Goal: Task Accomplishment & Management: Complete application form

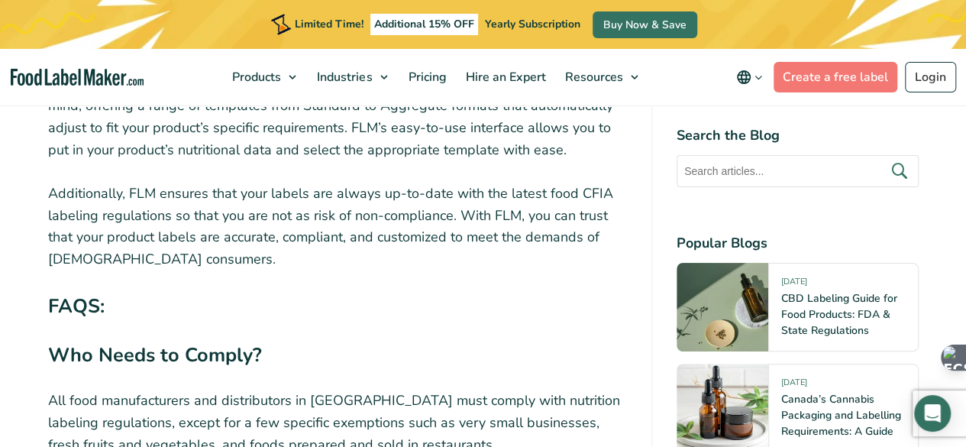
scroll to position [6186, 0]
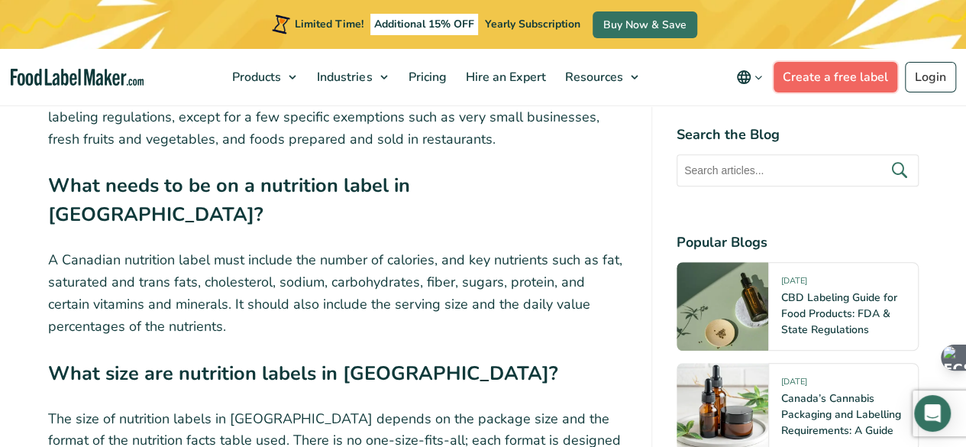
click at [870, 78] on link "Create a free label" at bounding box center [836, 77] width 124 height 31
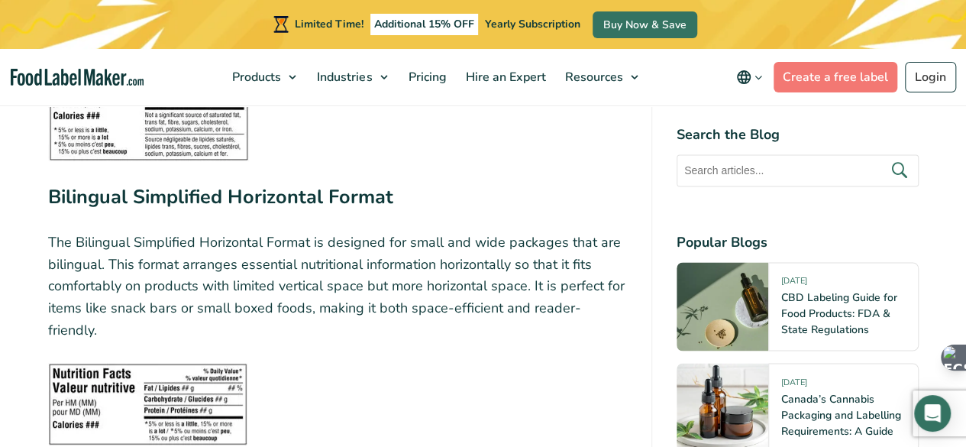
scroll to position [3895, 0]
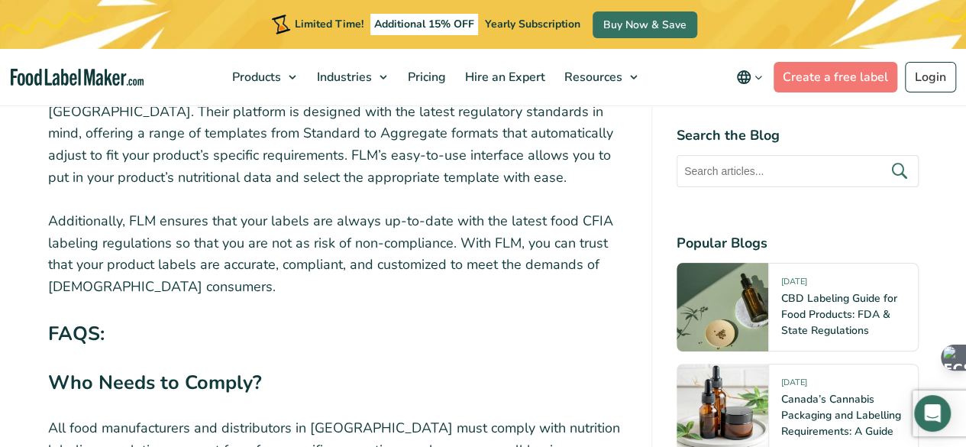
scroll to position [5652, 0]
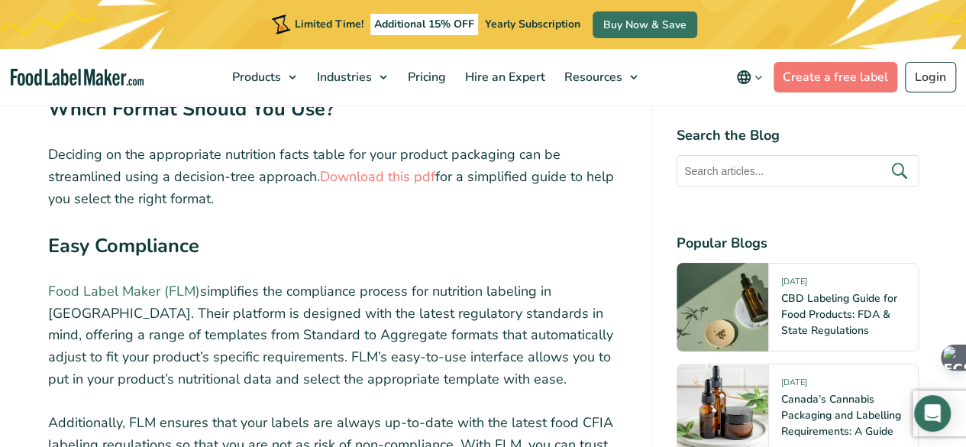
click at [101, 282] on link "Food Label Maker (FLM)" at bounding box center [124, 291] width 152 height 18
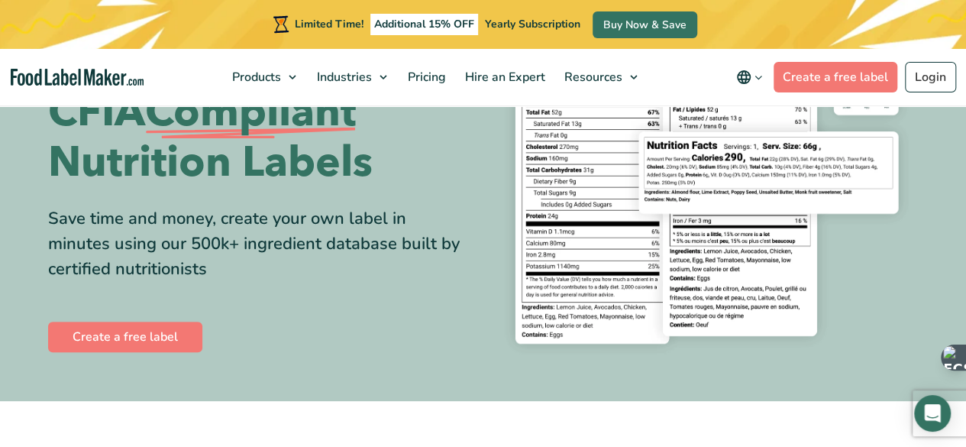
scroll to position [229, 0]
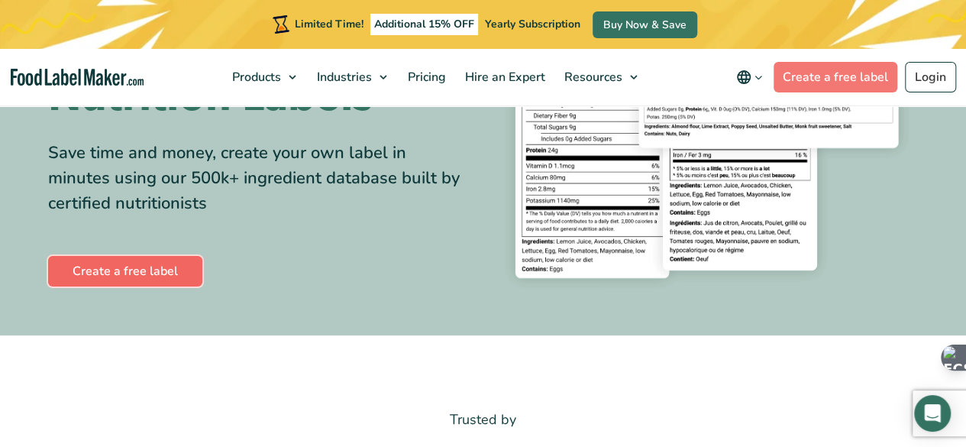
click at [112, 271] on link "Create a free label" at bounding box center [125, 271] width 154 height 31
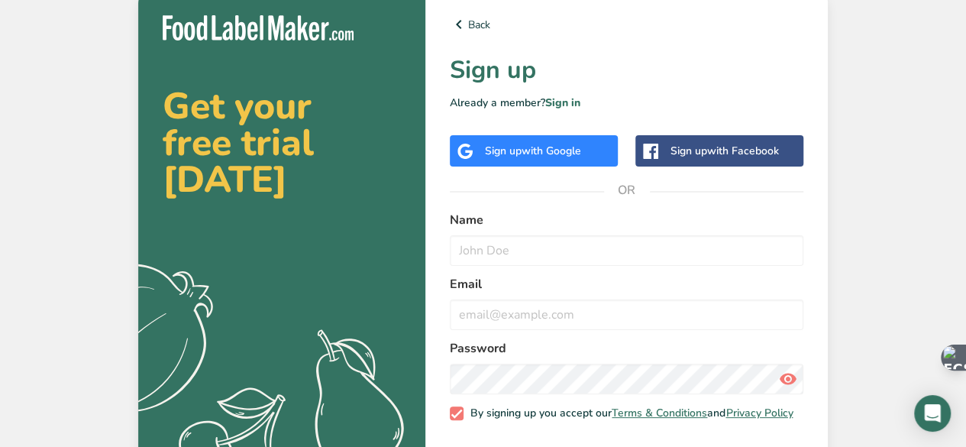
click at [533, 150] on span "with Google" at bounding box center [552, 151] width 60 height 15
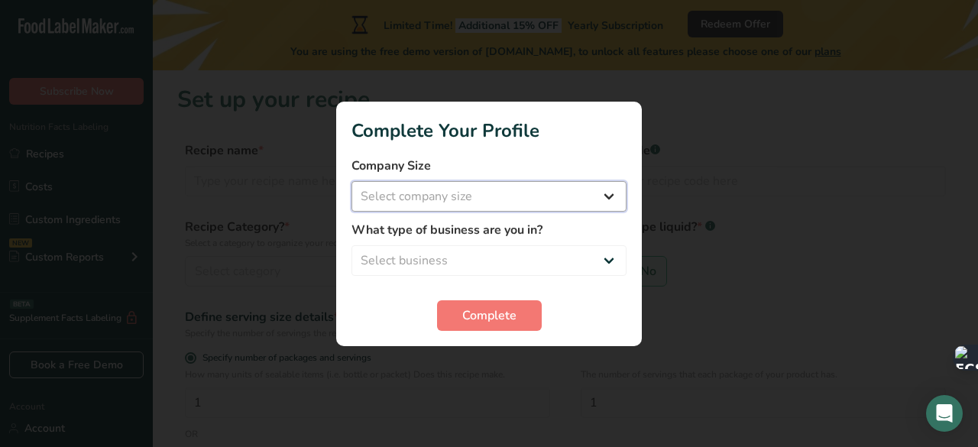
click at [602, 200] on select "Select company size Fewer than 10 Employees 10 to 50 Employees 51 to 500 Employ…" at bounding box center [488, 196] width 275 height 31
select select "1"
click at [351, 181] on select "Select company size Fewer than 10 Employees 10 to 50 Employees 51 to 500 Employ…" at bounding box center [488, 196] width 275 height 31
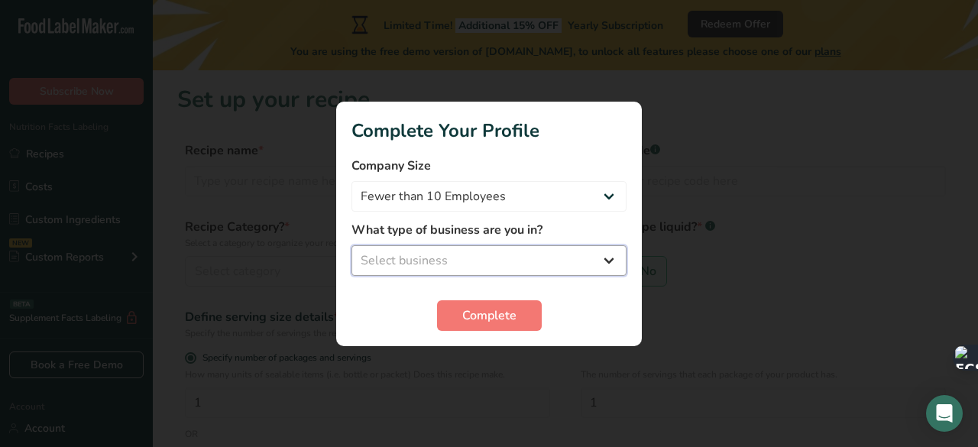
click at [591, 258] on select "Select business Packaged Food Manufacturer Restaurant & Cafe Bakery Meal Plans …" at bounding box center [488, 260] width 275 height 31
click at [351, 245] on select "Select business Packaged Food Manufacturer Restaurant & Cafe Bakery Meal Plans …" at bounding box center [488, 260] width 275 height 31
click at [590, 266] on select "Packaged Food Manufacturer Restaurant & Cafe Bakery Meal Plans & Catering Compa…" at bounding box center [488, 260] width 275 height 31
select select "6"
click at [351, 245] on select "Packaged Food Manufacturer Restaurant & Cafe Bakery Meal Plans & Catering Compa…" at bounding box center [488, 260] width 275 height 31
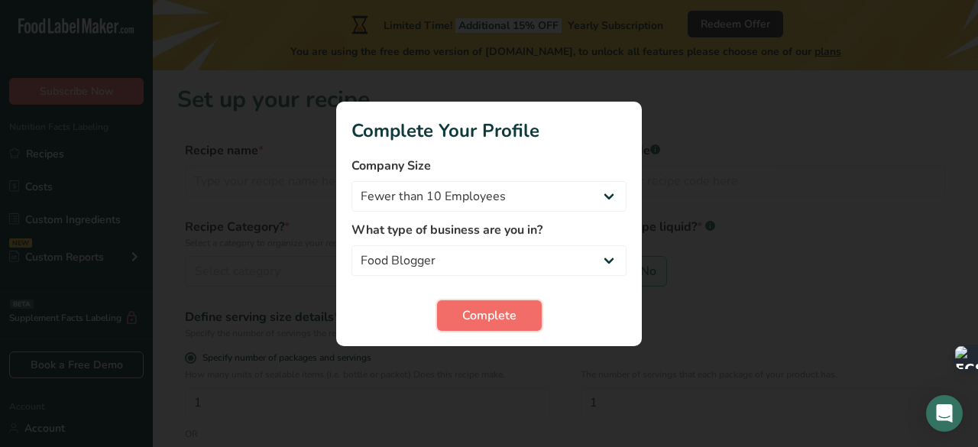
click at [493, 314] on span "Complete" at bounding box center [489, 315] width 54 height 18
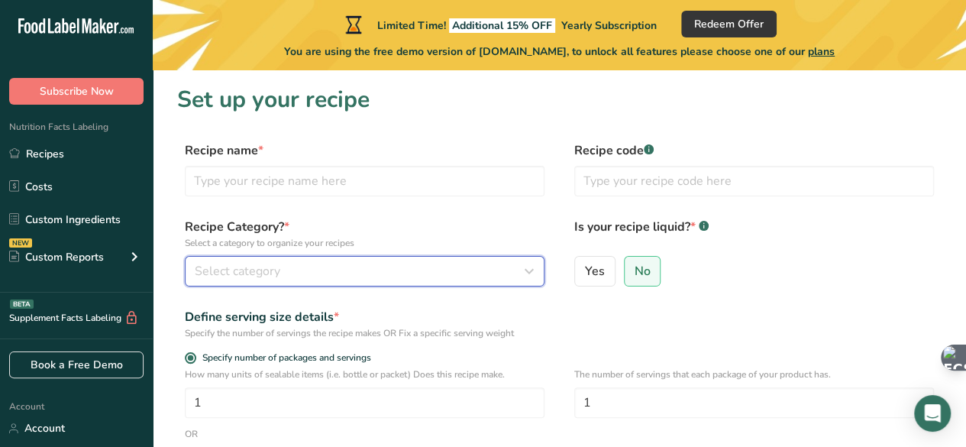
click at [509, 271] on div "Select category" at bounding box center [360, 271] width 331 height 18
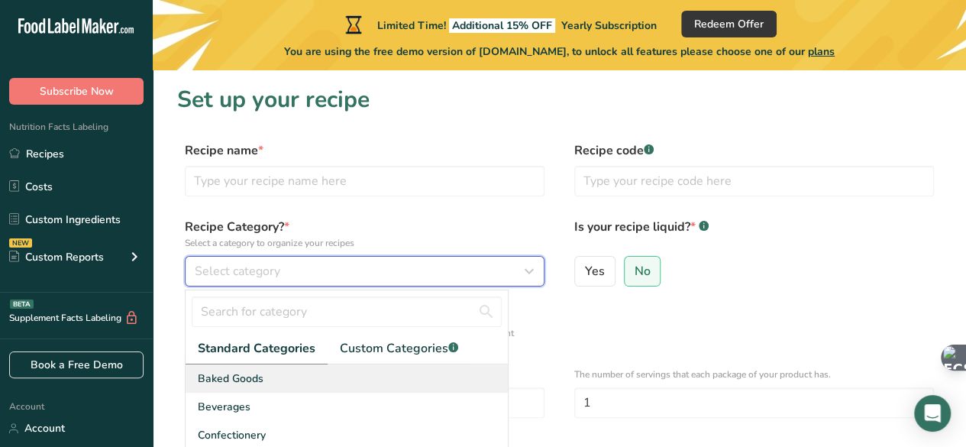
scroll to position [76, 0]
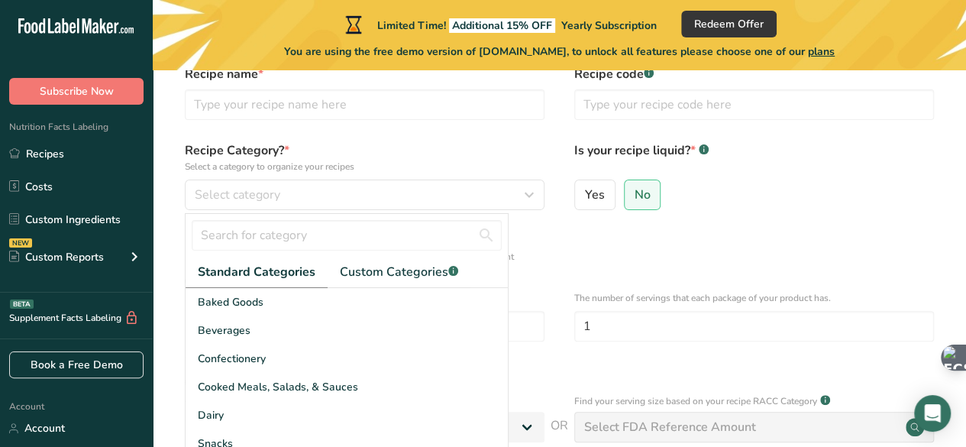
click at [808, 183] on div "Yes No" at bounding box center [754, 199] width 360 height 40
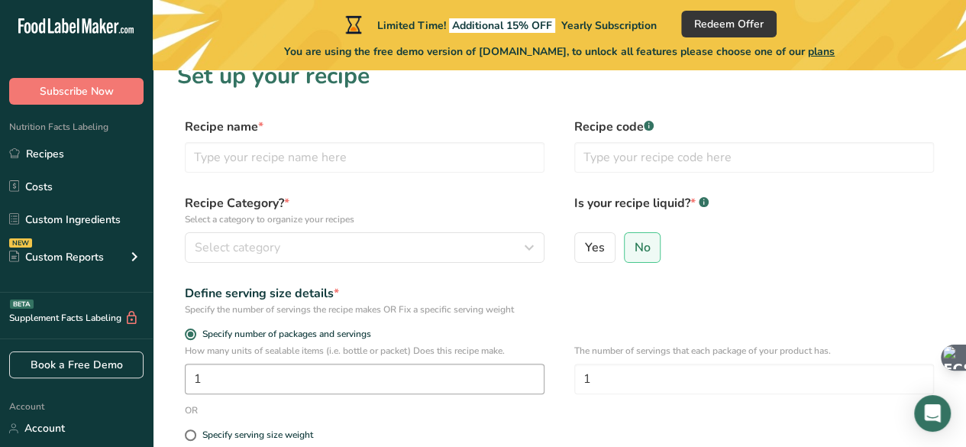
scroll to position [0, 0]
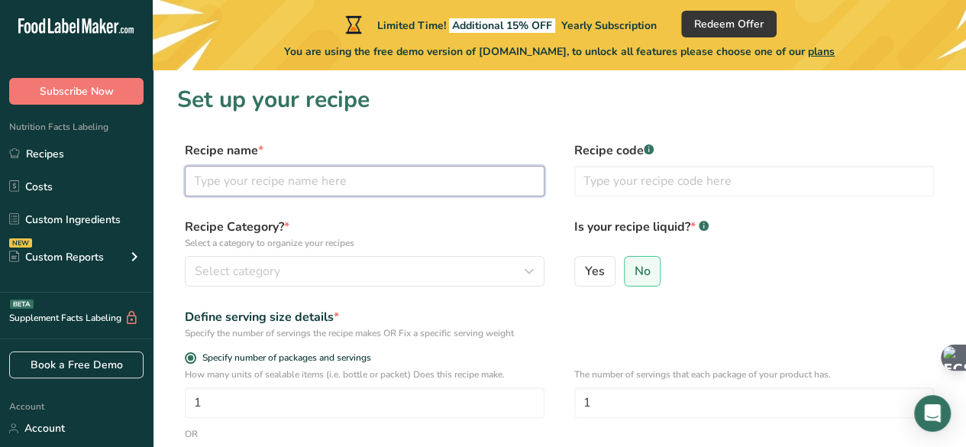
click at [325, 176] on input "text" at bounding box center [365, 181] width 360 height 31
type input "Kinazi Cassava Flour"
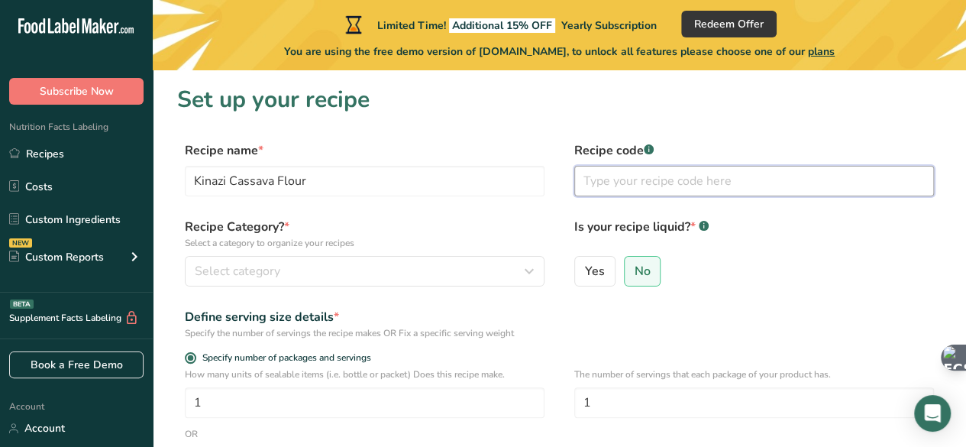
click at [626, 184] on input "text" at bounding box center [754, 181] width 360 height 31
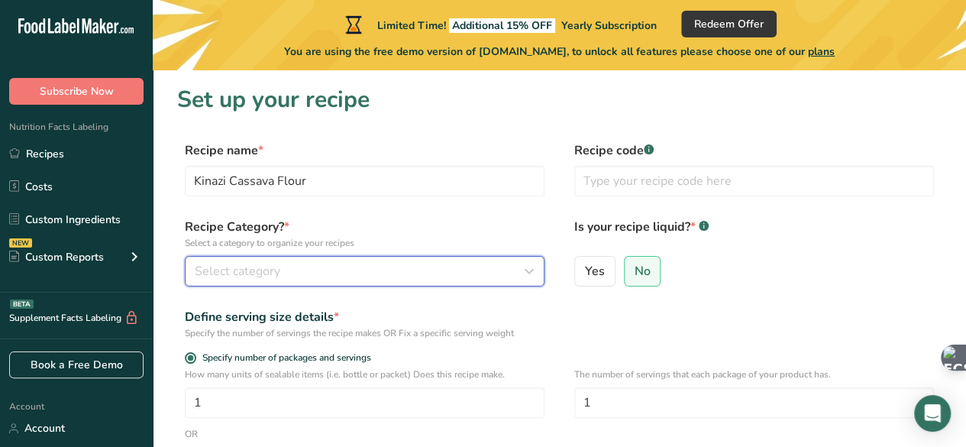
click at [270, 270] on span "Select category" at bounding box center [238, 271] width 86 height 18
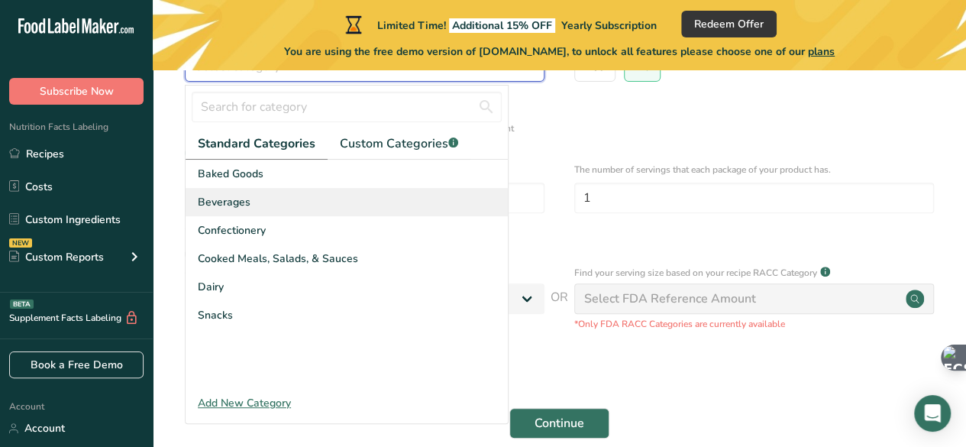
scroll to position [229, 0]
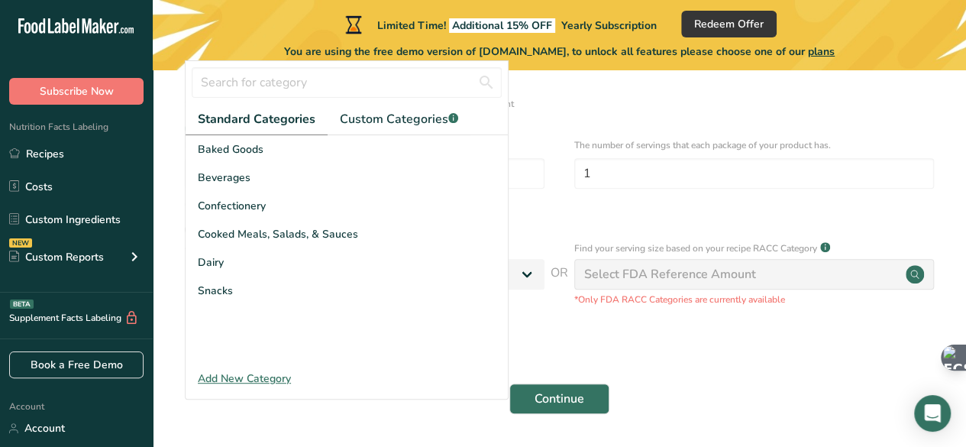
click at [225, 377] on div "Add New Category" at bounding box center [347, 378] width 322 height 16
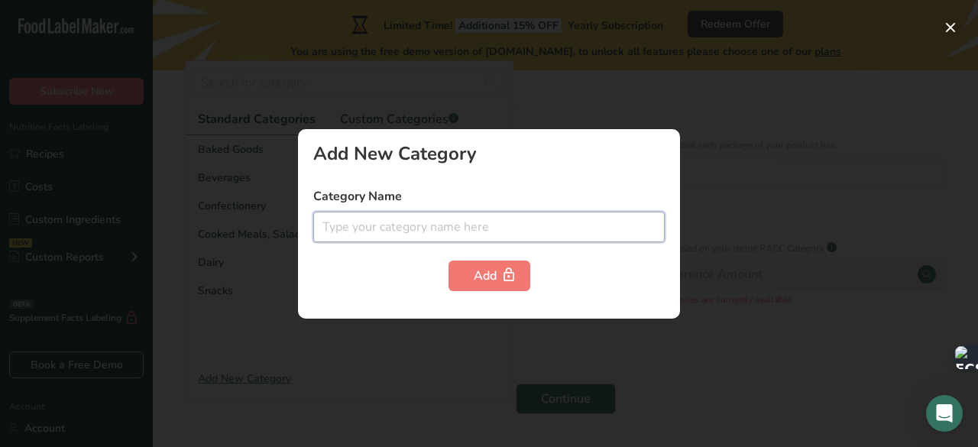
click at [373, 224] on input "text" at bounding box center [488, 227] width 351 height 31
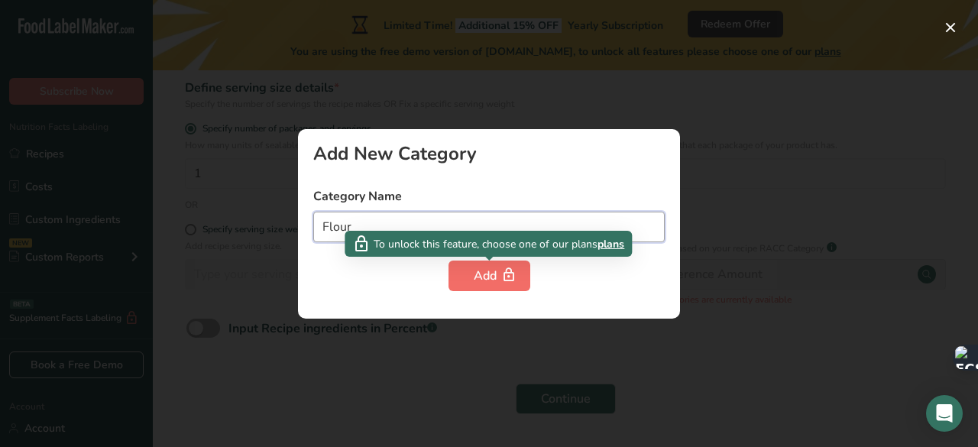
type input "Flour"
click at [495, 276] on div "Add" at bounding box center [489, 276] width 31 height 18
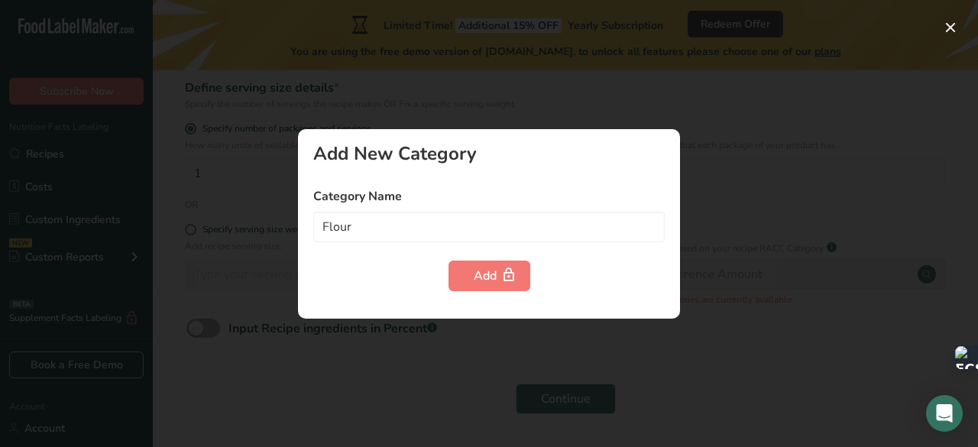
click at [806, 171] on div at bounding box center [489, 223] width 978 height 447
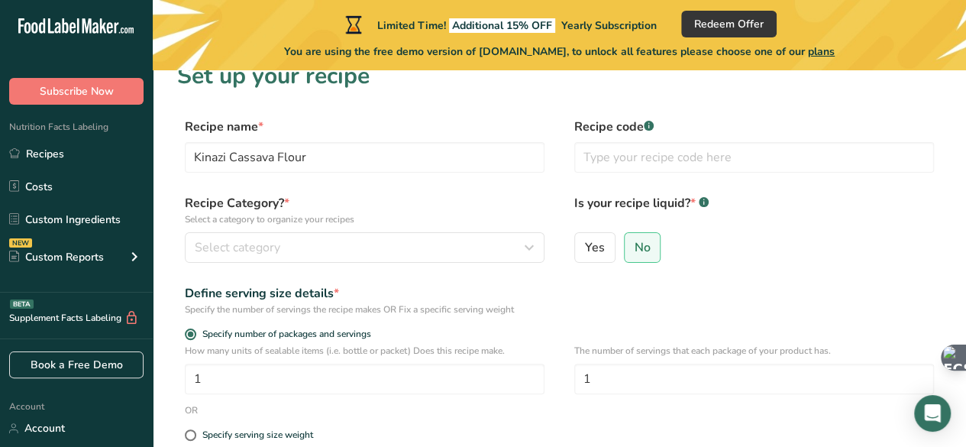
scroll to position [0, 0]
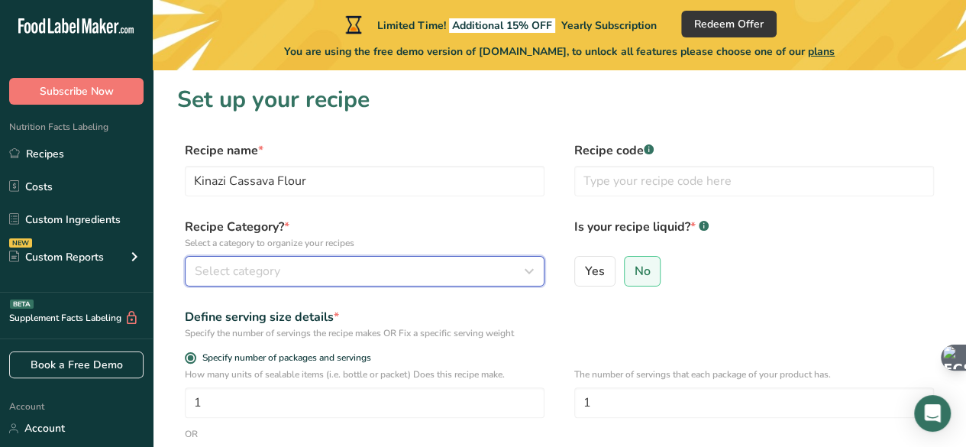
click at [518, 273] on div "Select category" at bounding box center [360, 271] width 331 height 18
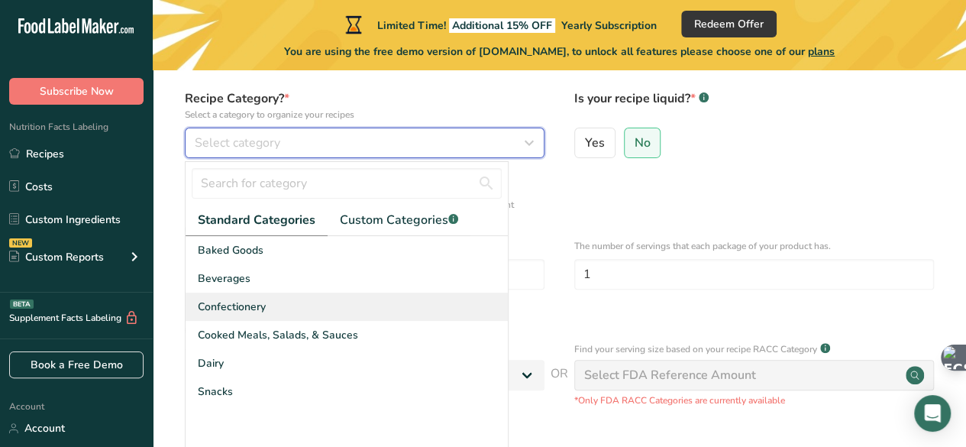
scroll to position [153, 0]
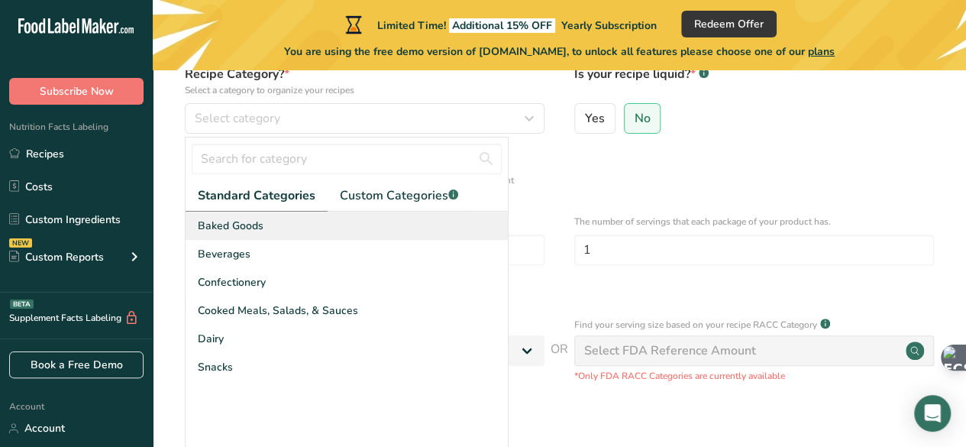
click at [213, 224] on span "Baked Goods" at bounding box center [231, 226] width 66 height 16
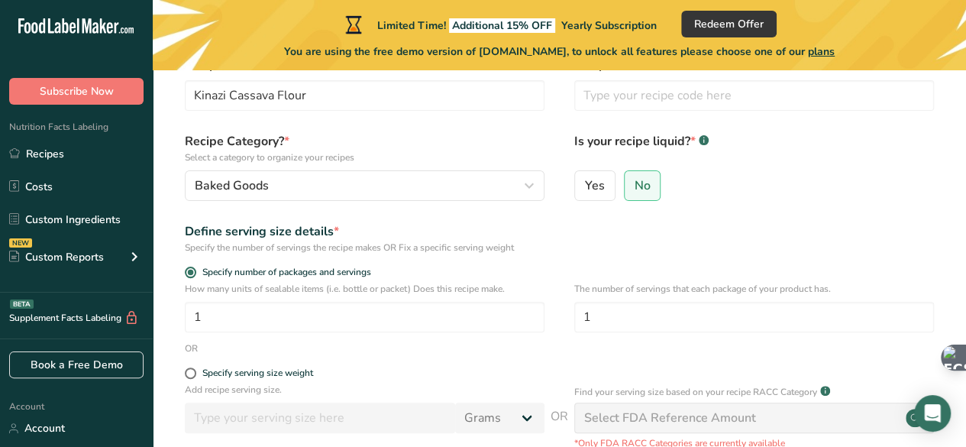
scroll to position [76, 0]
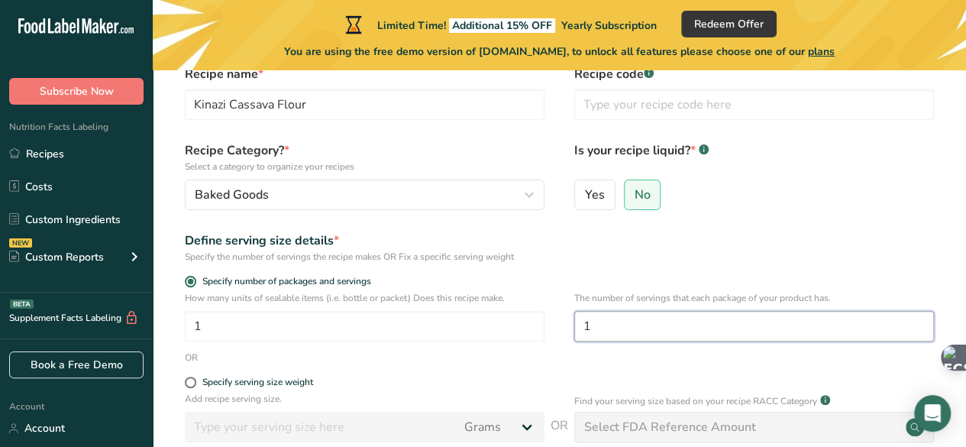
click at [629, 333] on input "1" at bounding box center [754, 326] width 360 height 31
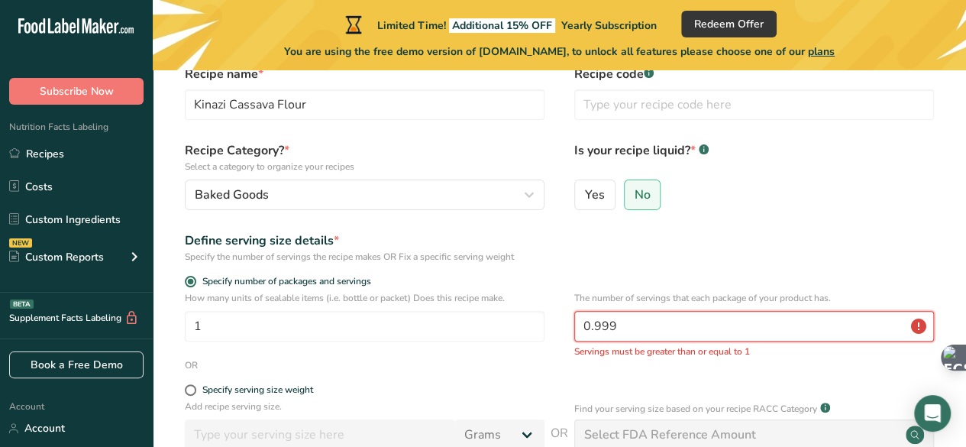
scroll to position [153, 0]
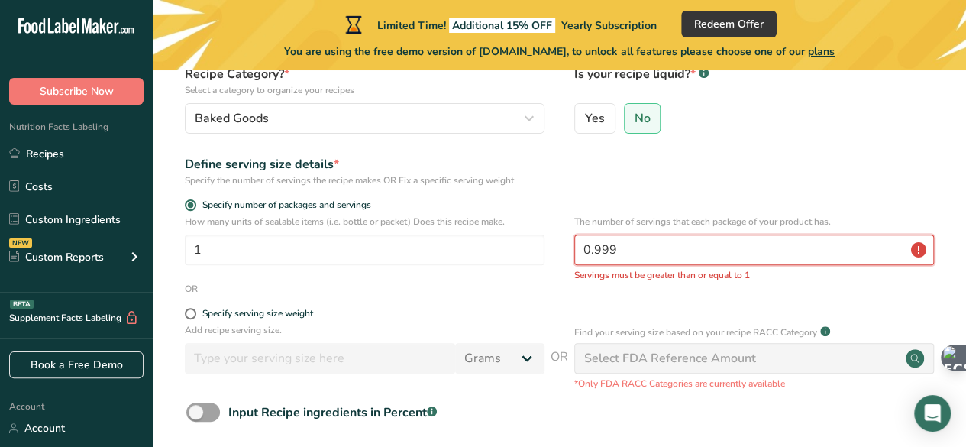
drag, startPoint x: 635, startPoint y: 257, endPoint x: 573, endPoint y: 247, distance: 63.4
click at [573, 247] on div "How many units of sealable items (i.e. bottle or packet) Does this recipe make.…" at bounding box center [559, 248] width 765 height 67
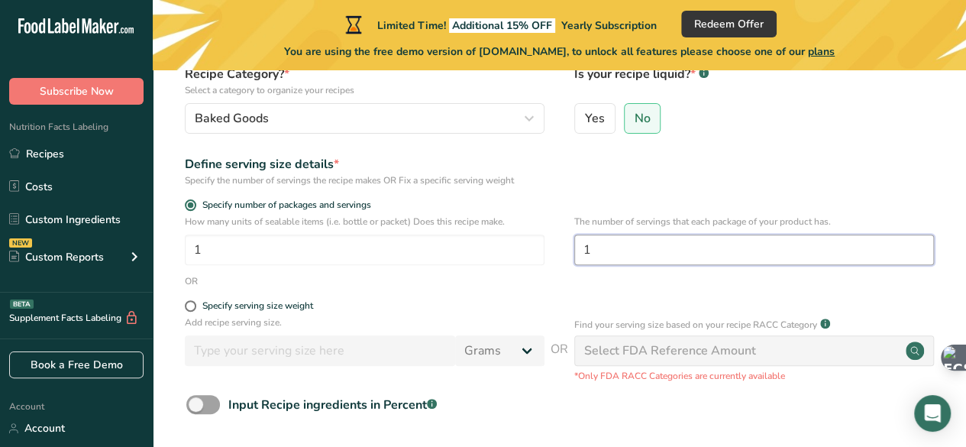
click at [588, 245] on input "1" at bounding box center [754, 249] width 360 height 31
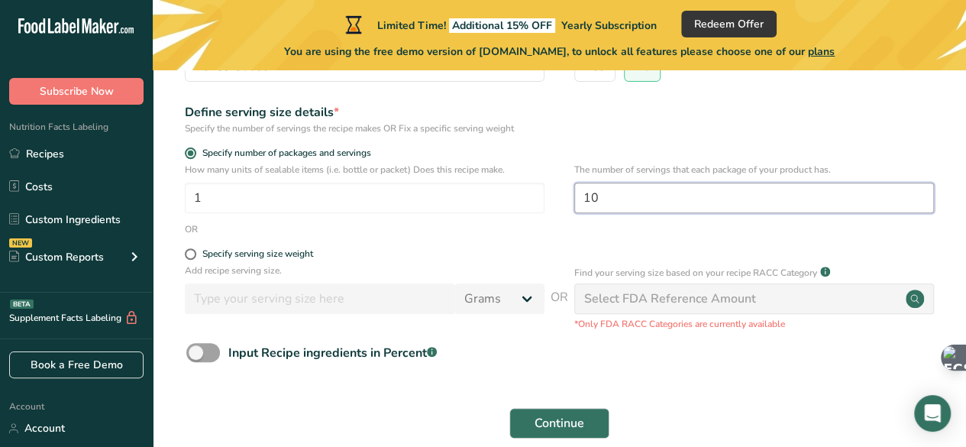
scroll to position [229, 0]
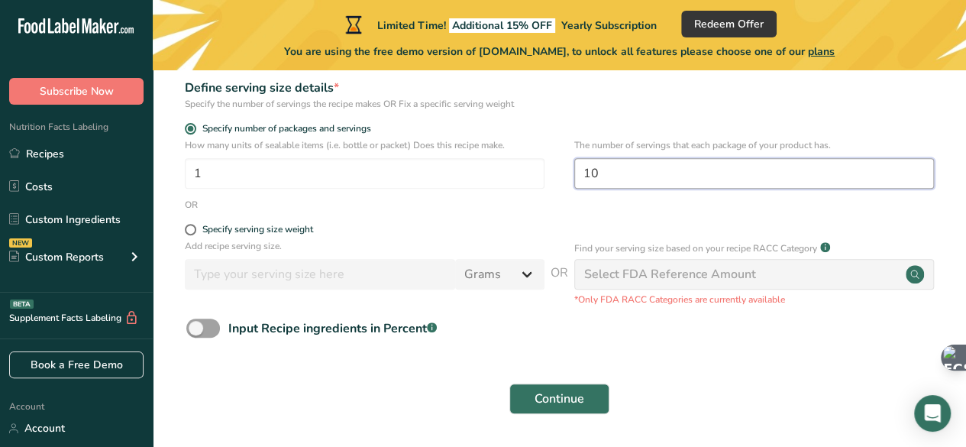
type input "10"
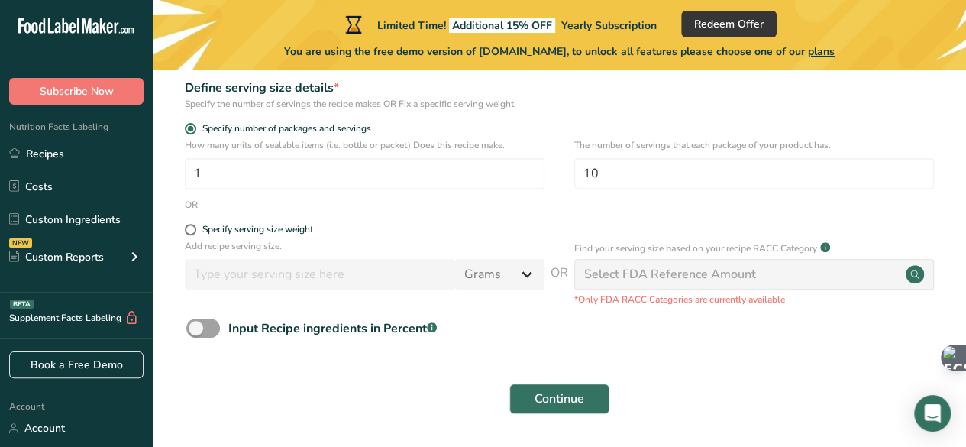
scroll to position [278, 0]
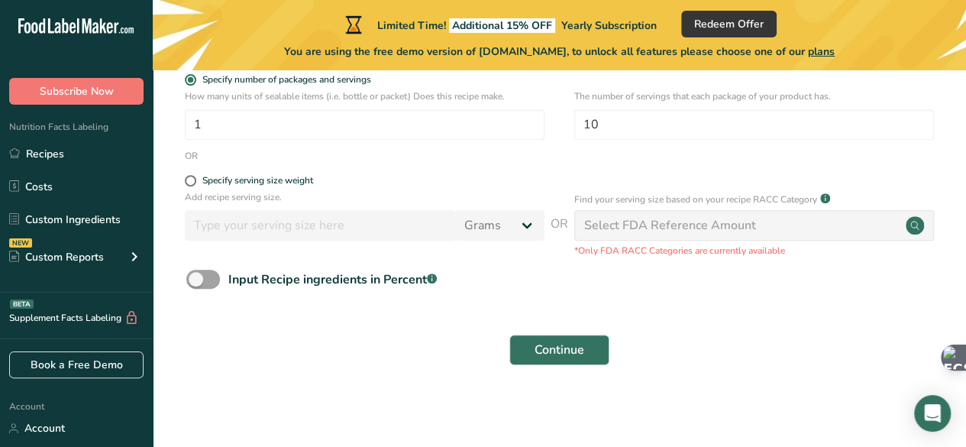
click at [690, 230] on div "Select FDA Reference Amount" at bounding box center [670, 225] width 172 height 18
click at [569, 348] on span "Continue" at bounding box center [560, 350] width 50 height 18
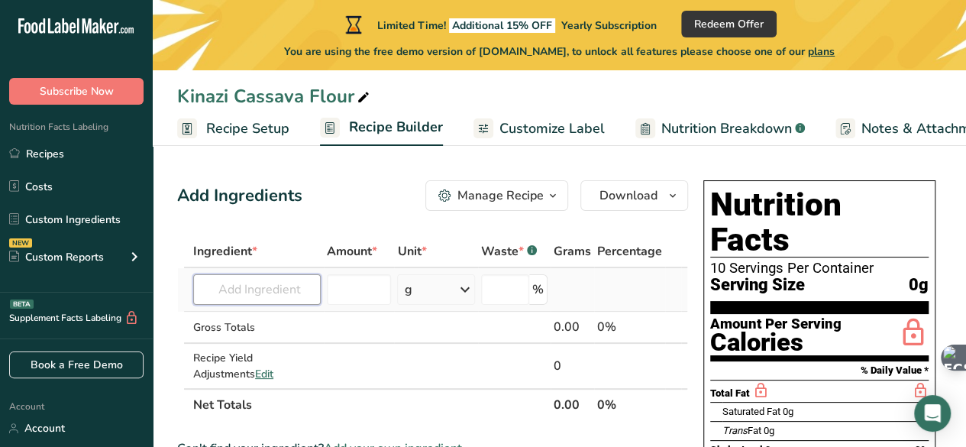
click at [251, 291] on input "text" at bounding box center [257, 289] width 128 height 31
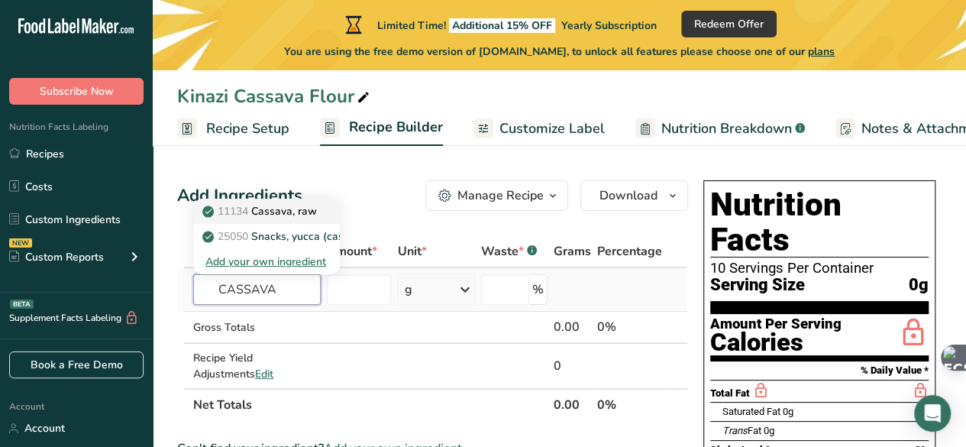
type input "CASSAVA"
click at [281, 209] on p "11134 Cassava, raw" at bounding box center [261, 211] width 112 height 16
type input "Cassava, raw"
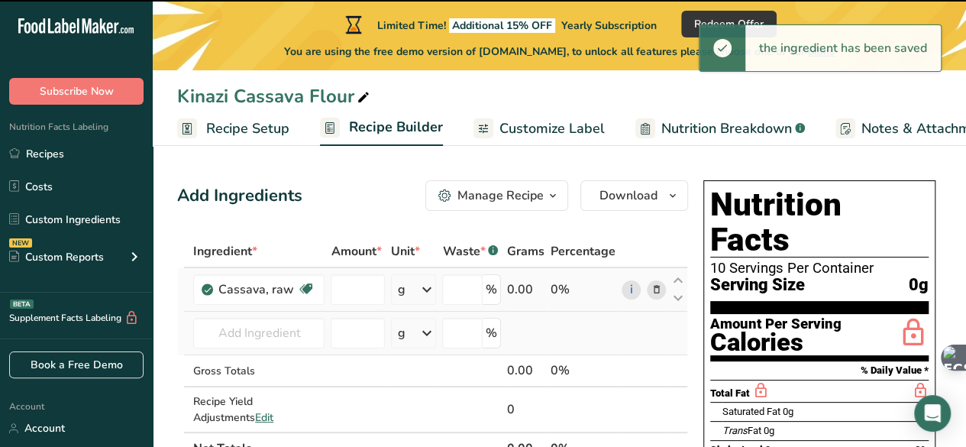
type input "0"
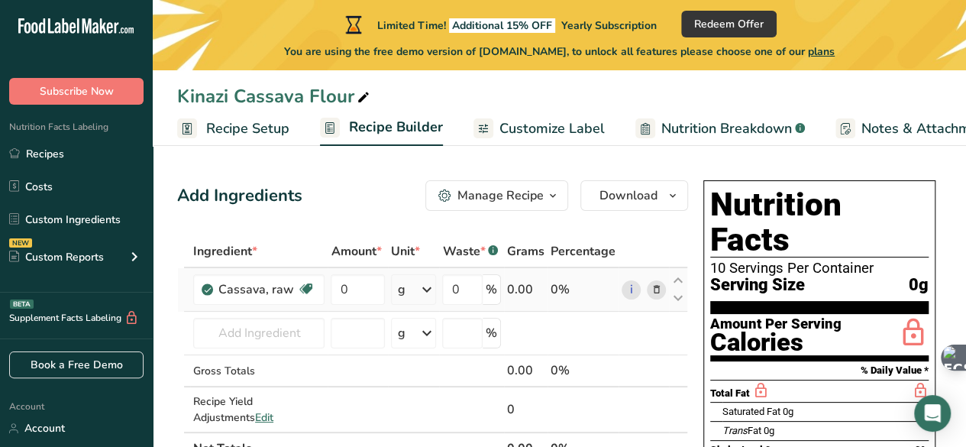
click at [426, 288] on icon at bounding box center [426, 289] width 18 height 27
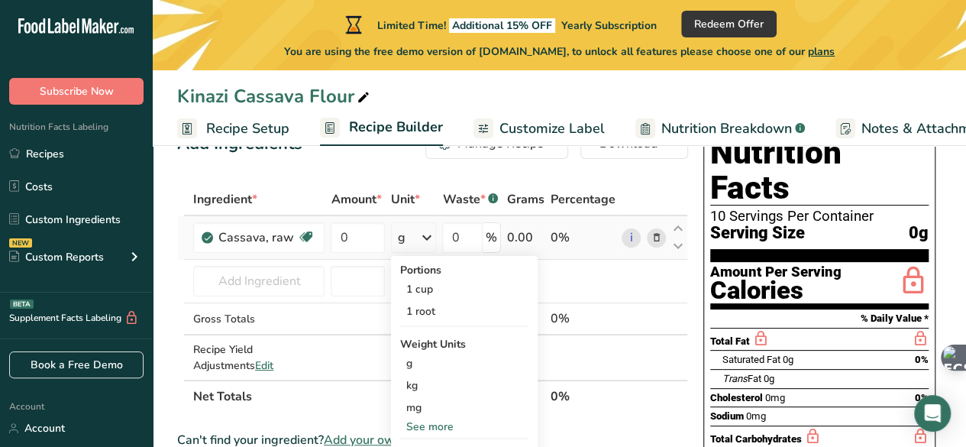
scroll to position [76, 0]
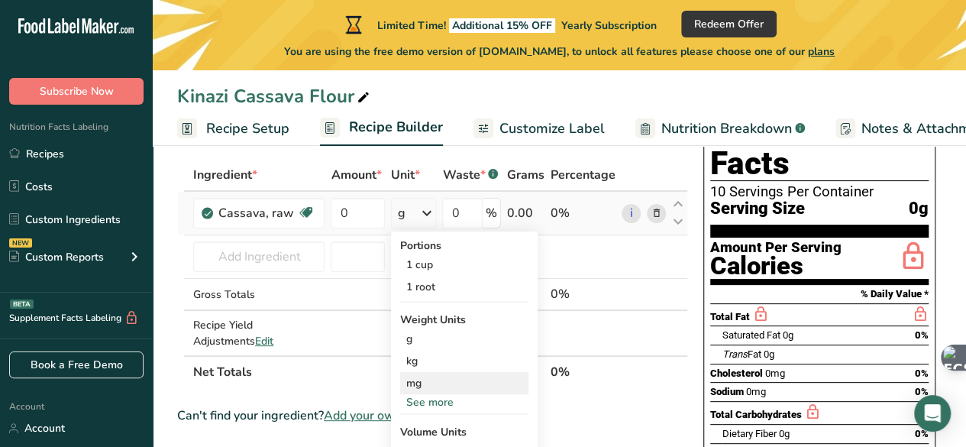
click at [423, 383] on div "mg" at bounding box center [464, 383] width 128 height 22
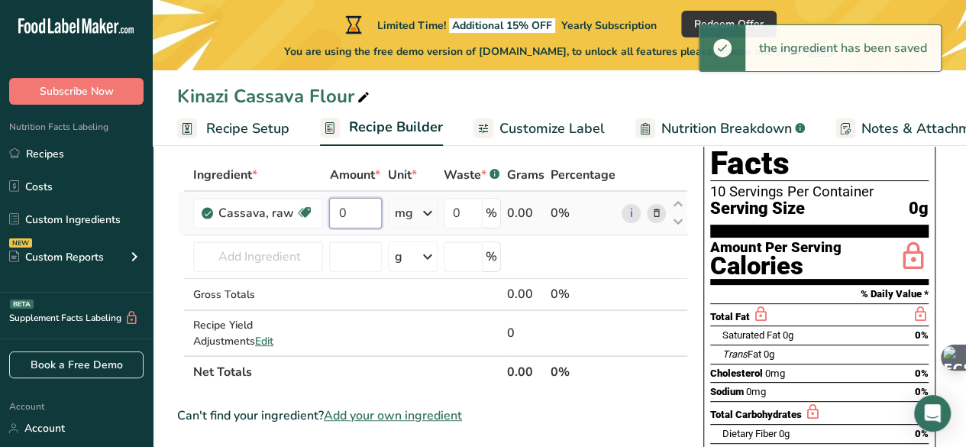
click at [351, 210] on input "0" at bounding box center [355, 213] width 53 height 31
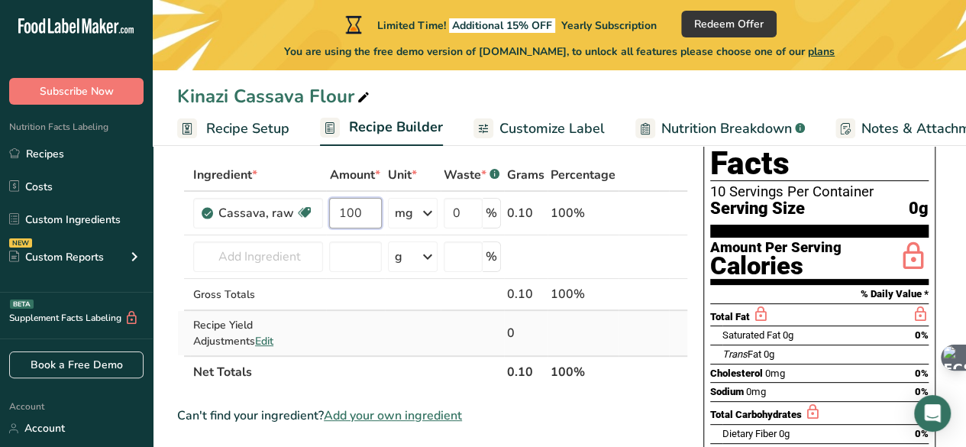
type input "100"
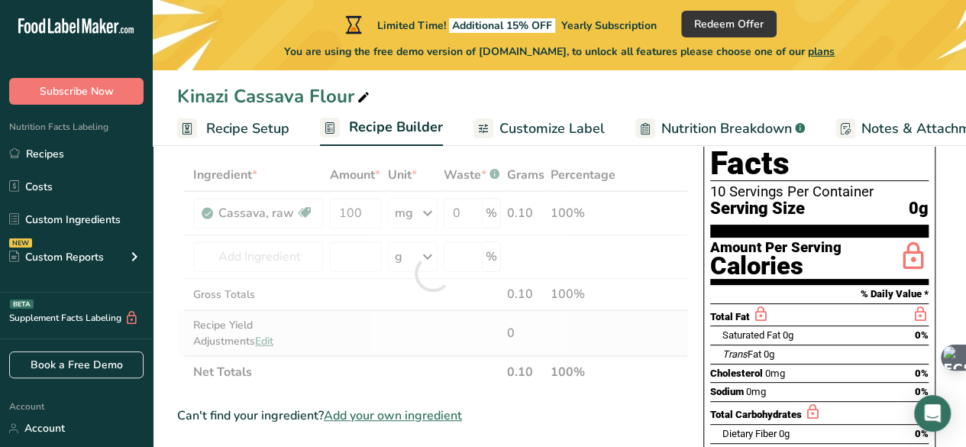
click at [341, 326] on div "Ingredient * Amount * Unit * Waste * .a-a{fill:#347362;}.b-a{fill:#fff;} Grams …" at bounding box center [432, 273] width 511 height 229
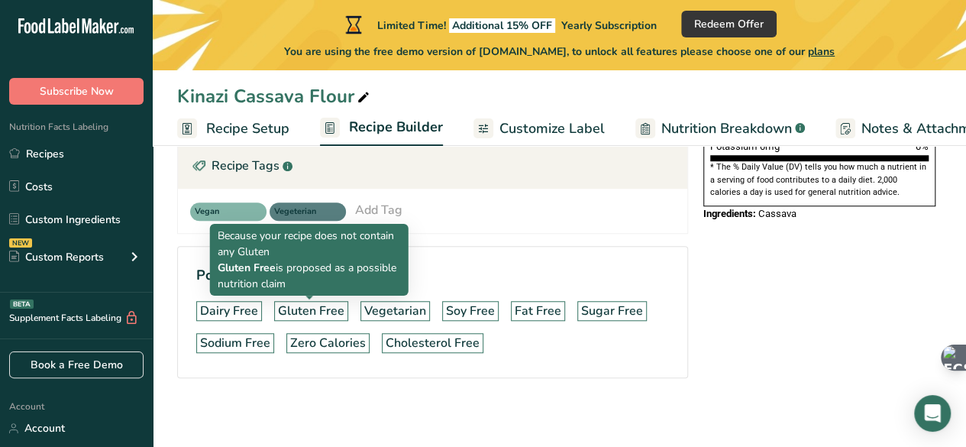
scroll to position [503, 0]
click at [309, 308] on div "Gluten Free" at bounding box center [311, 310] width 66 height 18
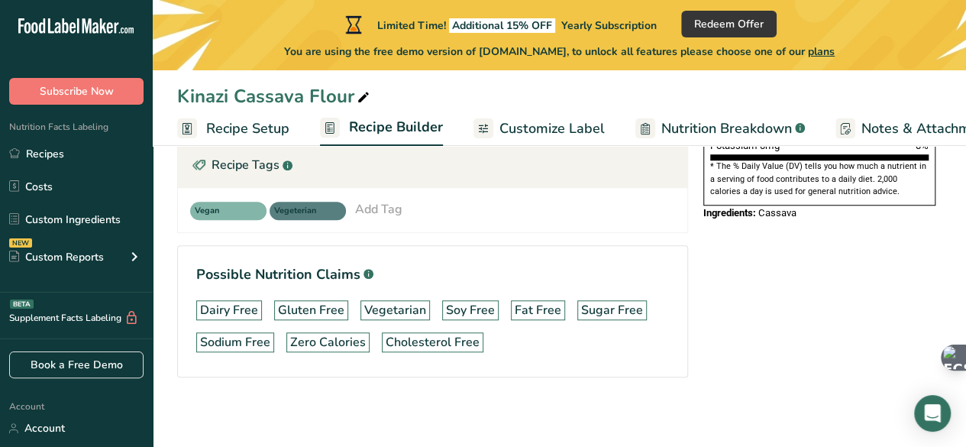
drag, startPoint x: 309, startPoint y: 305, endPoint x: 364, endPoint y: 215, distance: 105.3
click at [364, 215] on section "Ingredient * Amount * Unit * Waste * .a-a{fill:#347362;}.b-a{fill:#fff;} Grams …" at bounding box center [432, 67] width 511 height 670
click at [429, 196] on div "Vegan Vegeterian Add Tag Standard Tags Custom Tags Source of Antioxidants Prebi…" at bounding box center [432, 210] width 509 height 44
click at [377, 205] on div "Add Tag" at bounding box center [378, 209] width 47 height 18
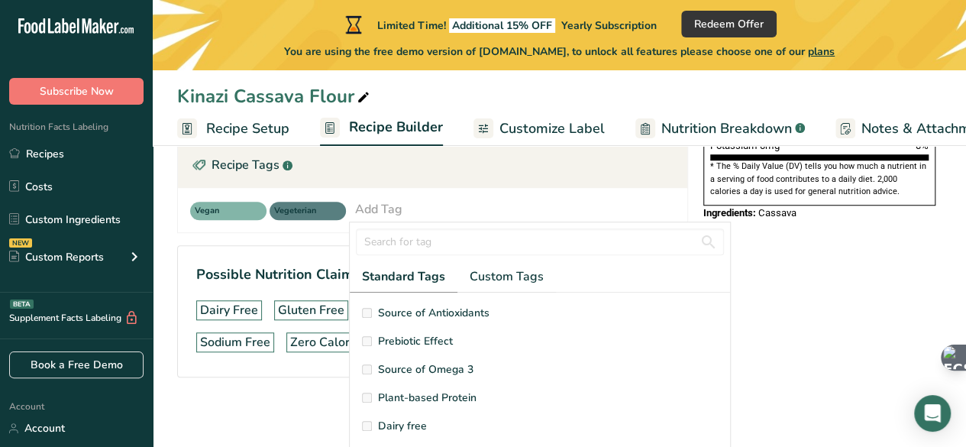
scroll to position [76, 0]
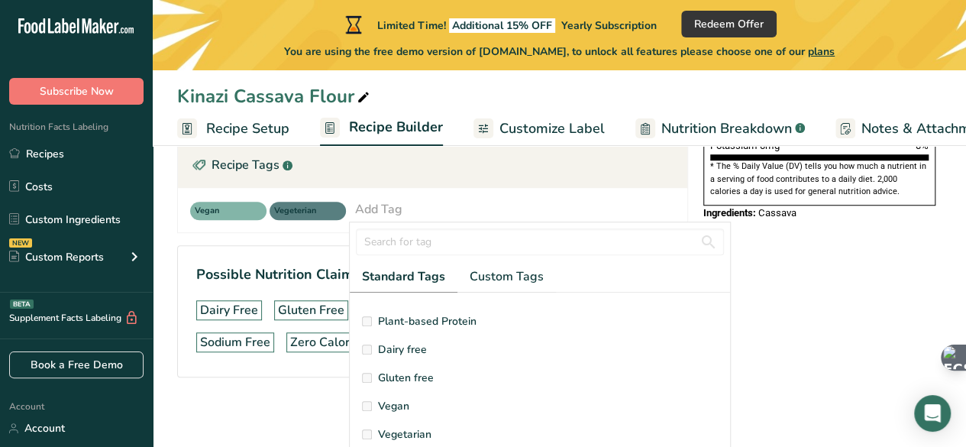
click at [393, 374] on span "Gluten free" at bounding box center [406, 378] width 56 height 16
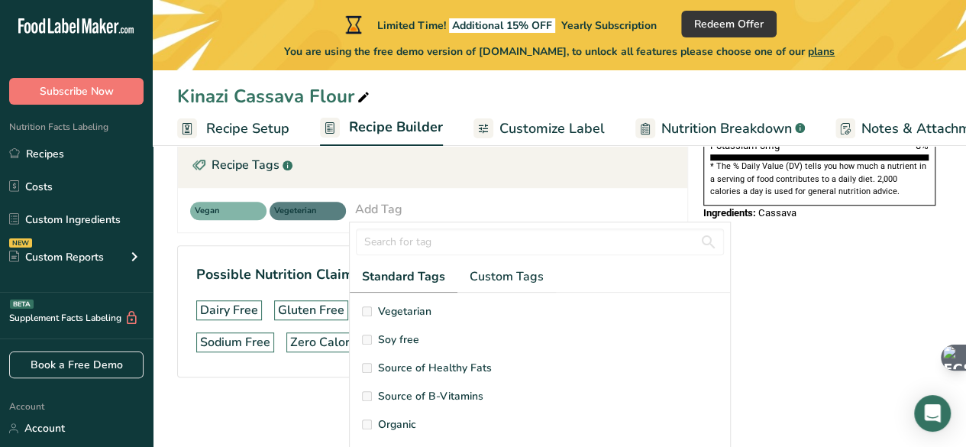
scroll to position [229, 0]
click at [245, 393] on section "Ingredient * Amount * Unit * Waste * .a-a{fill:#347362;}.b-a{fill:#fff;} Grams …" at bounding box center [432, 67] width 511 height 670
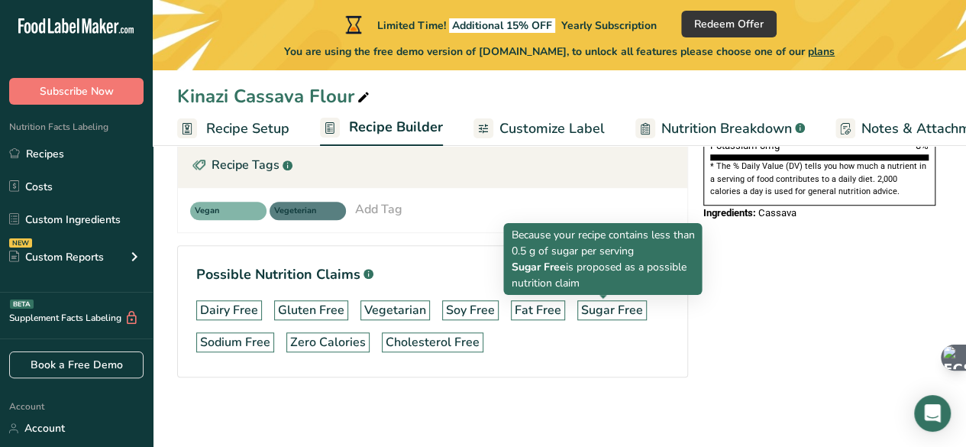
scroll to position [427, 0]
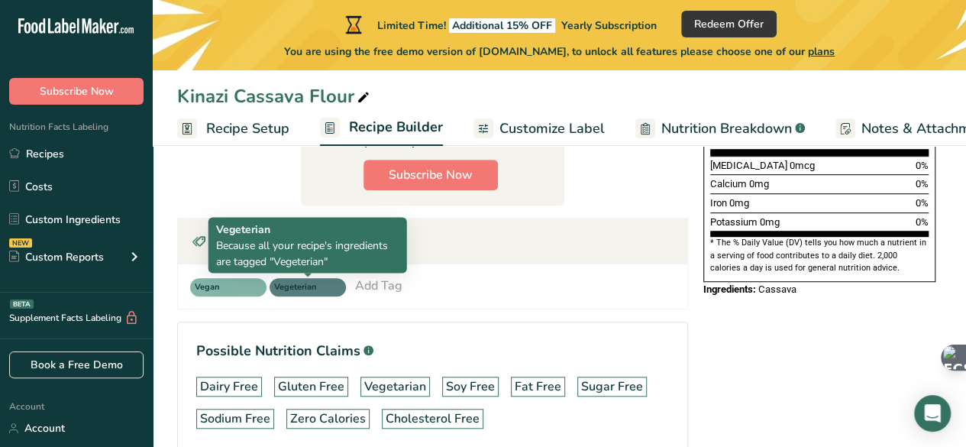
click at [314, 284] on span "Vegeterian" at bounding box center [300, 287] width 53 height 13
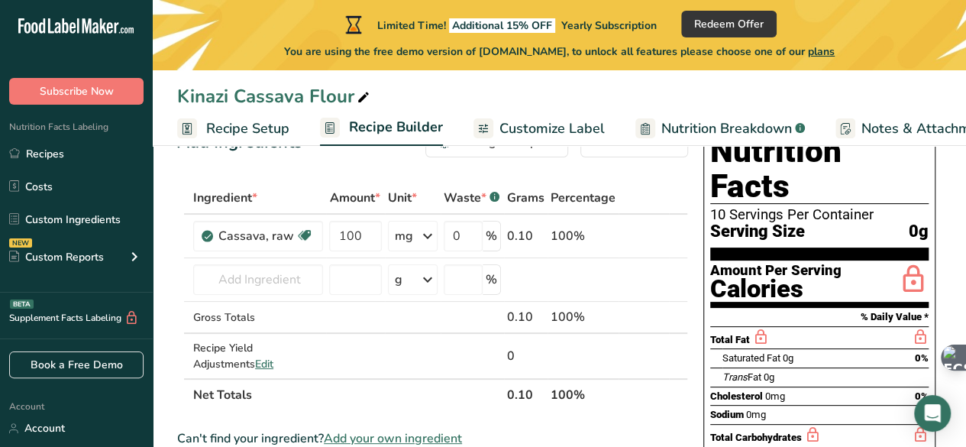
scroll to position [45, 0]
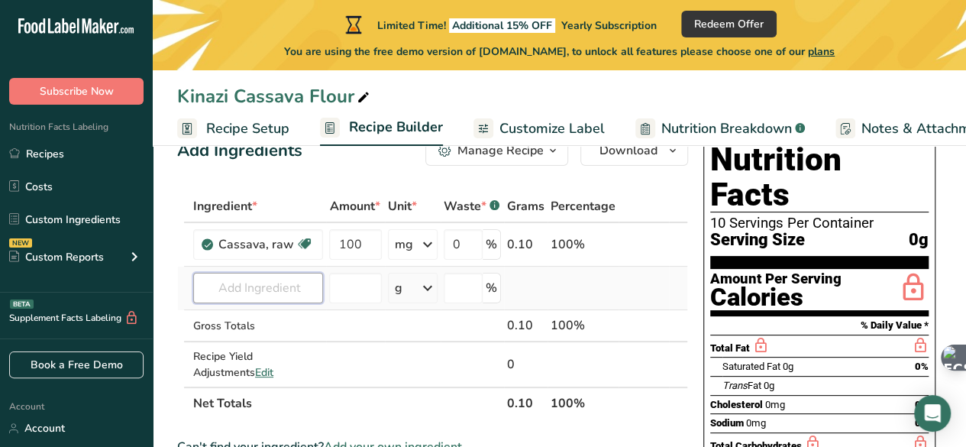
click at [285, 292] on input "text" at bounding box center [258, 288] width 130 height 31
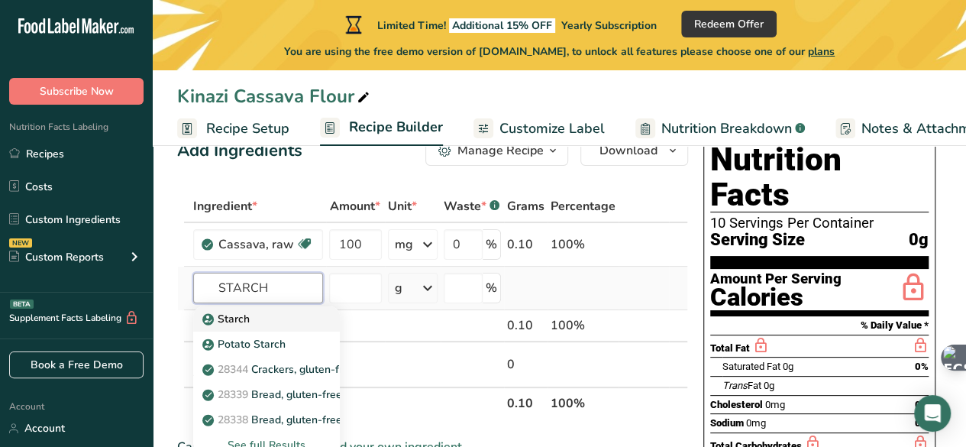
type input "STARCH"
click at [235, 317] on p "Starch" at bounding box center [227, 319] width 44 height 16
type input "Starch"
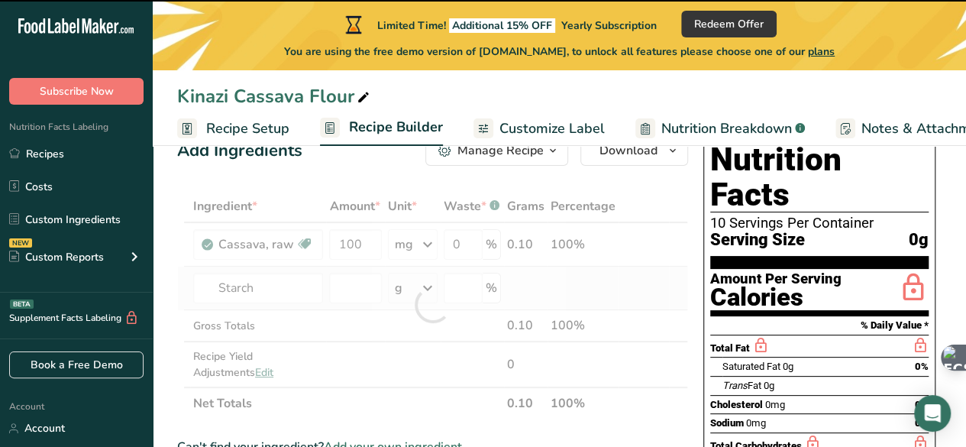
type input "0"
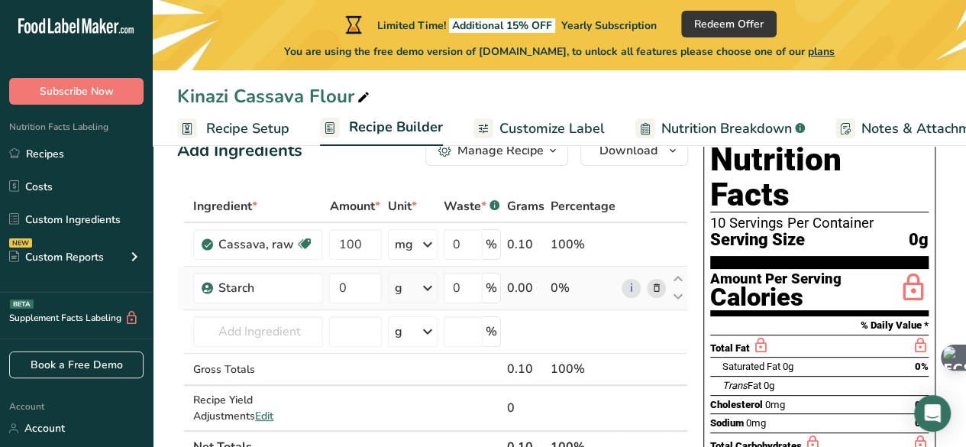
click at [428, 288] on icon at bounding box center [428, 287] width 18 height 27
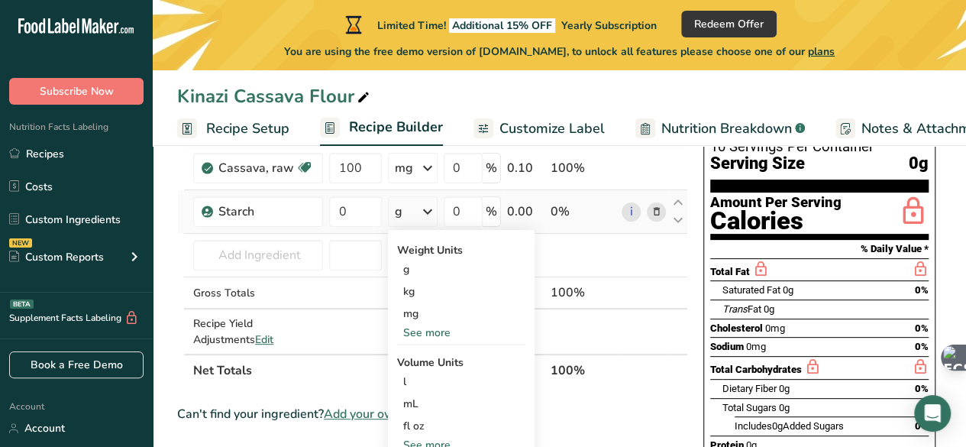
scroll to position [198, 0]
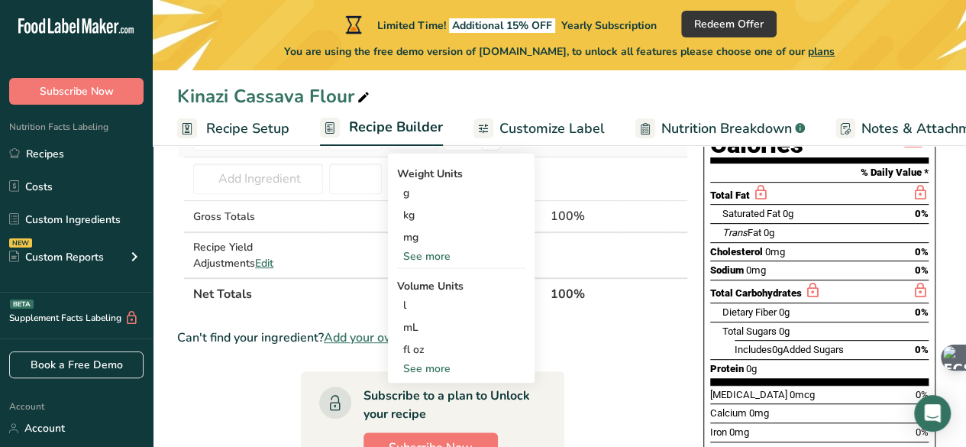
click at [432, 363] on div "See more" at bounding box center [461, 368] width 128 height 16
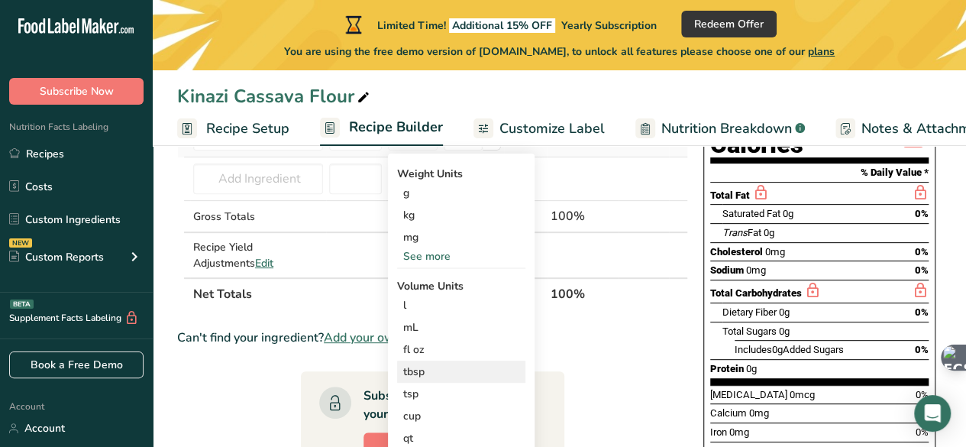
scroll to position [121, 0]
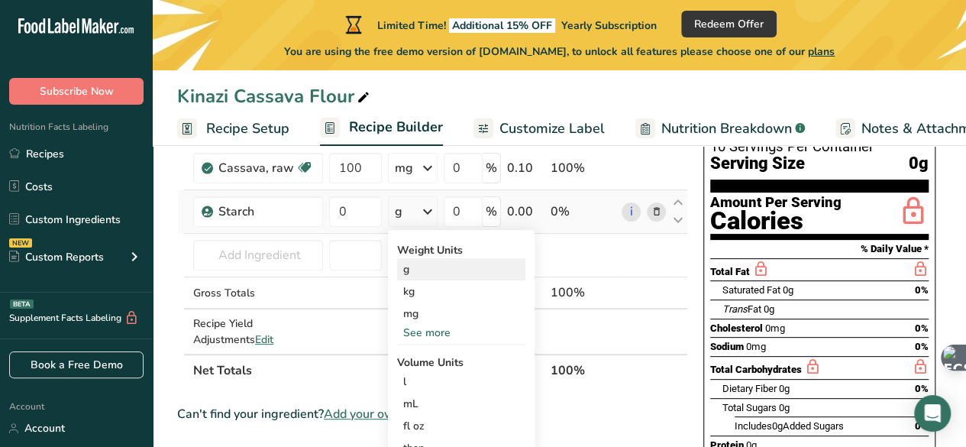
click at [415, 272] on div "g" at bounding box center [461, 269] width 128 height 22
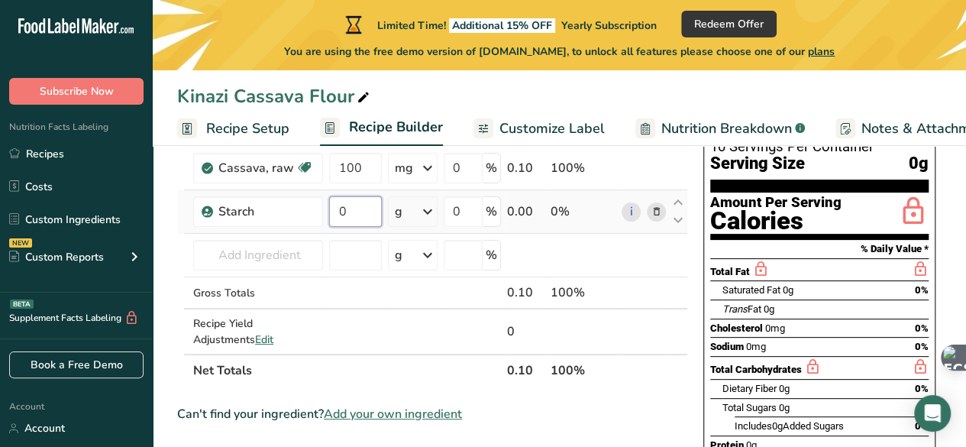
click at [364, 207] on input "0" at bounding box center [355, 211] width 53 height 31
type input "71"
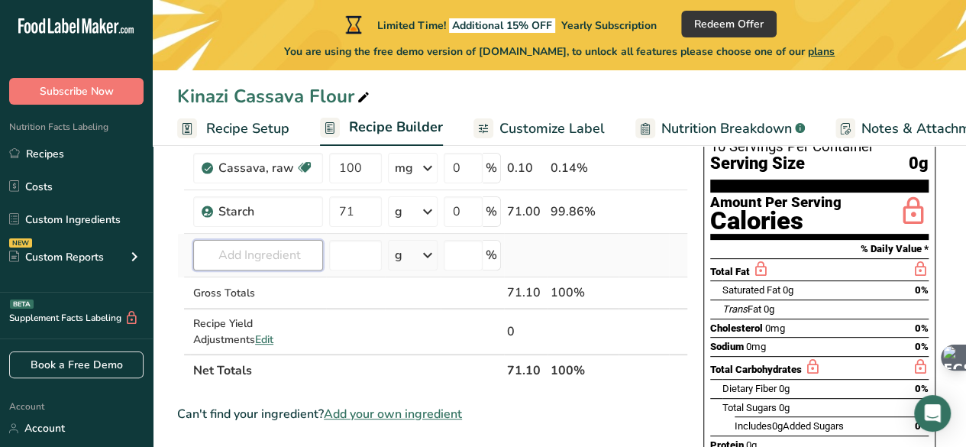
click at [271, 262] on div "Ingredient * Amount * Unit * Waste * .a-a{fill:#347362;}.b-a{fill:#fff;} Grams …" at bounding box center [432, 250] width 511 height 273
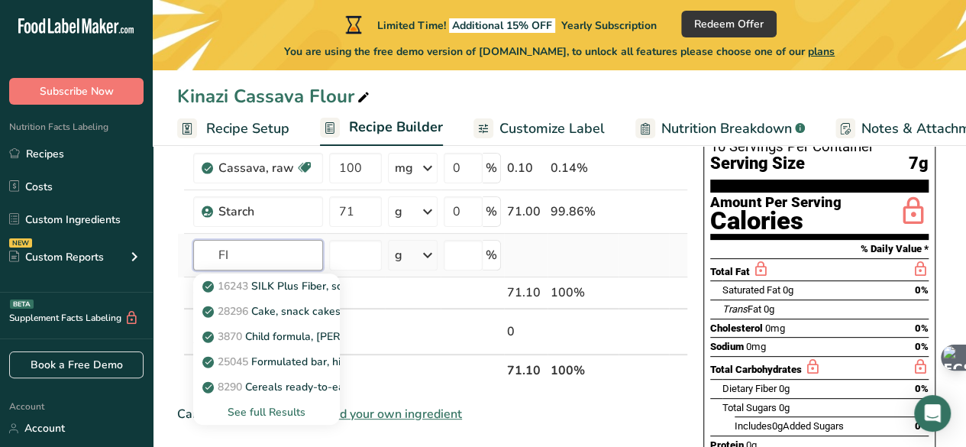
type input "F"
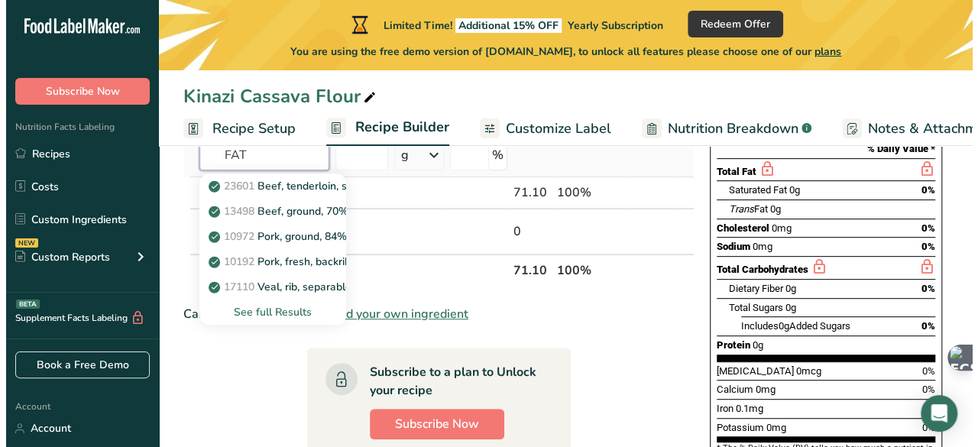
scroll to position [198, 0]
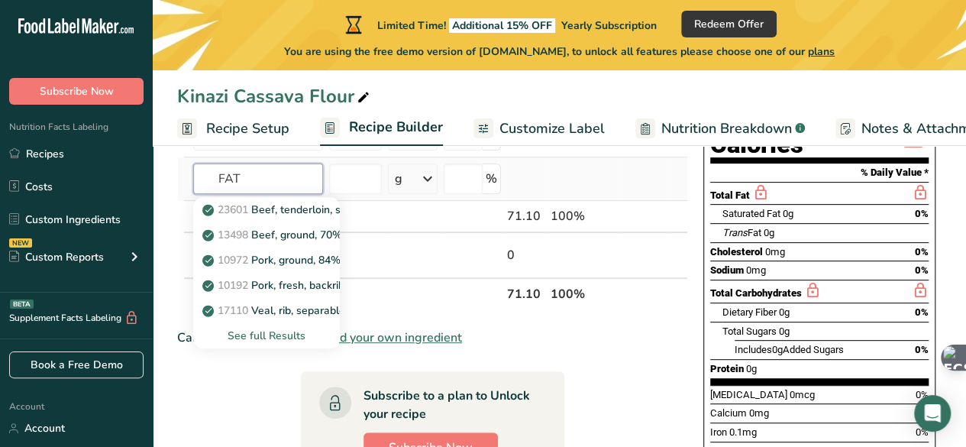
type input "FAT"
click at [272, 332] on div "See full Results" at bounding box center [266, 336] width 122 height 16
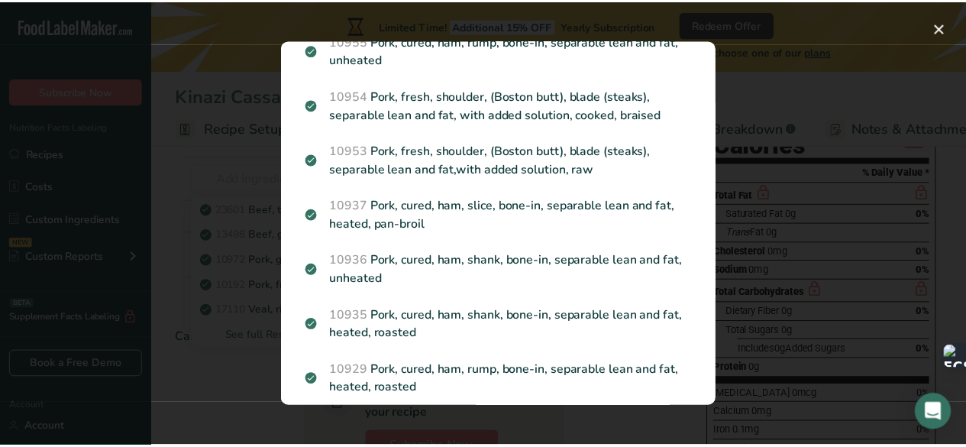
scroll to position [2131, 0]
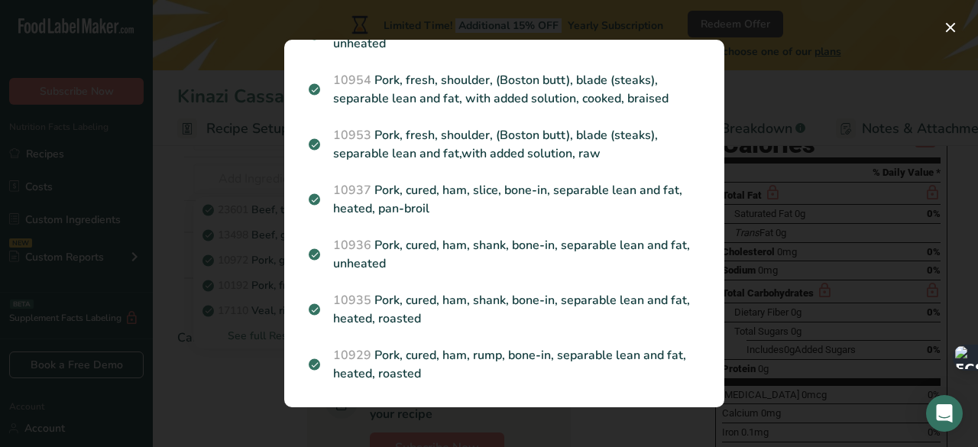
click at [230, 398] on div "Search results modal" at bounding box center [489, 223] width 978 height 447
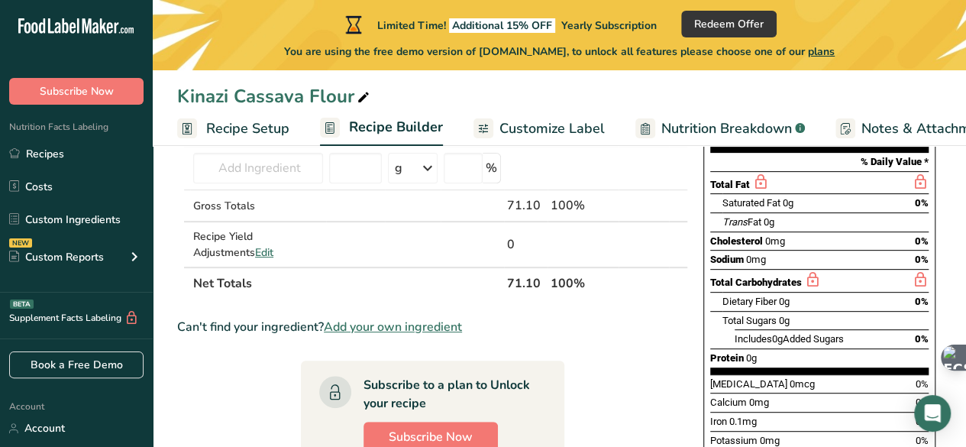
scroll to position [56, 0]
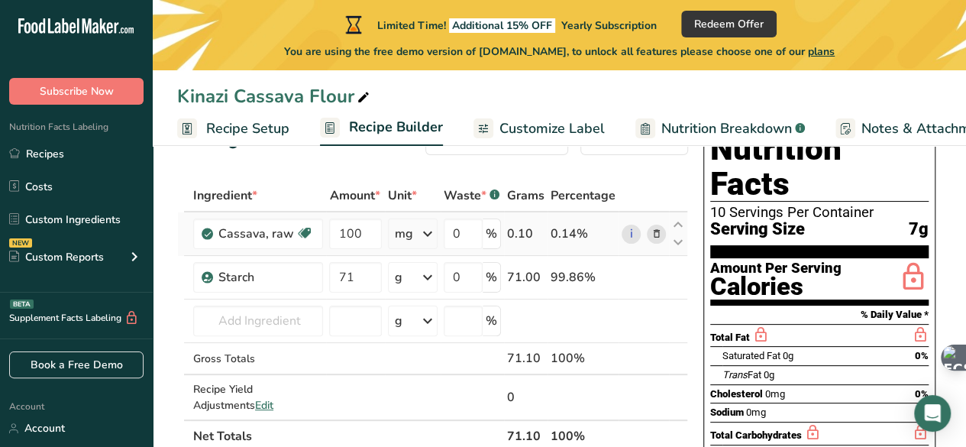
click at [433, 234] on icon at bounding box center [428, 233] width 18 height 27
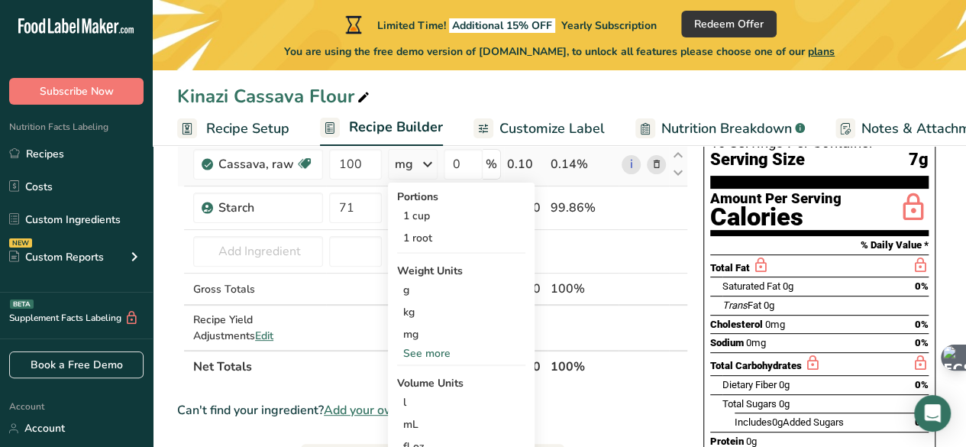
scroll to position [132, 0]
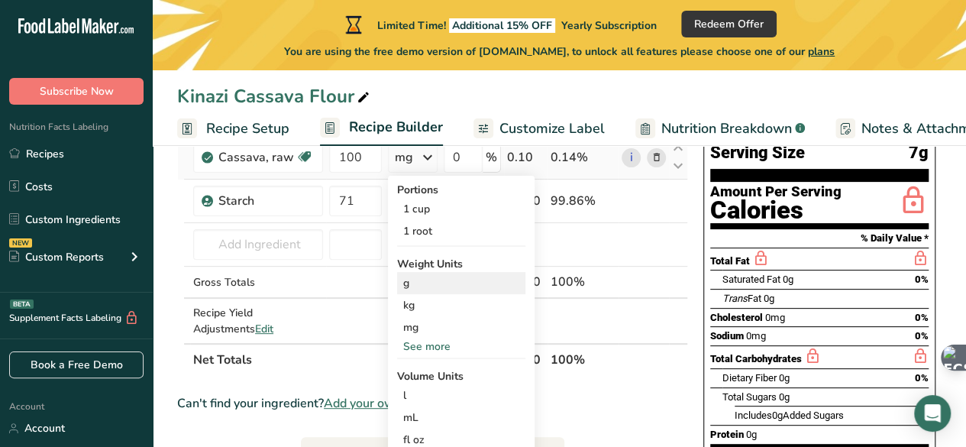
click at [427, 286] on div "g" at bounding box center [461, 283] width 128 height 22
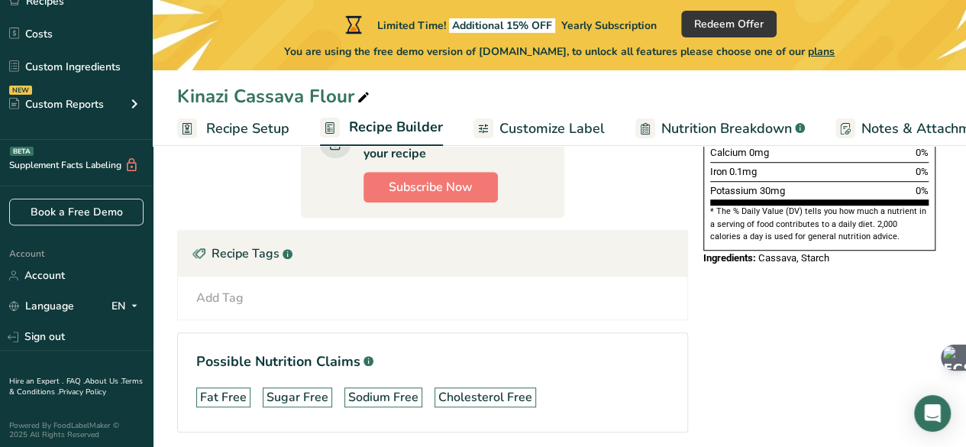
scroll to position [514, 0]
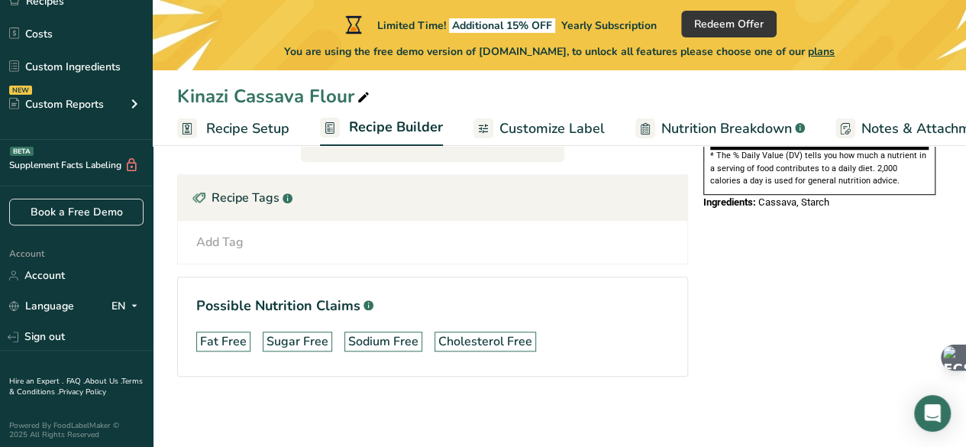
click at [243, 121] on span "Recipe Setup" at bounding box center [247, 128] width 83 height 21
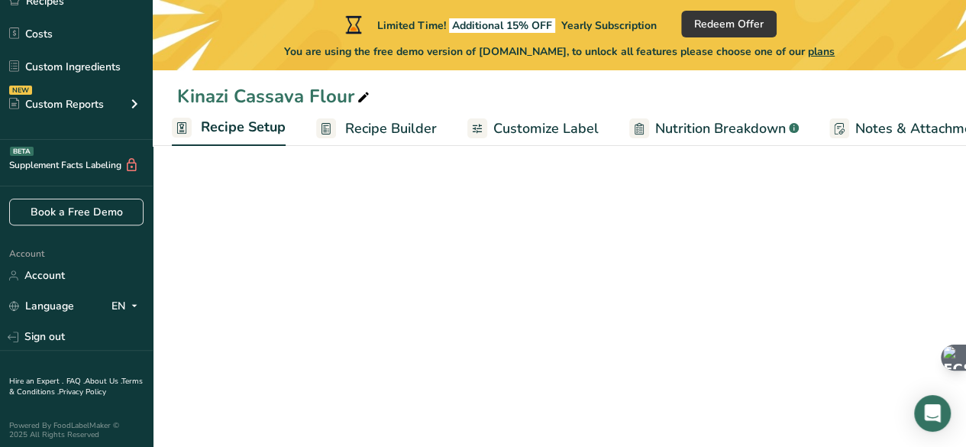
scroll to position [257, 0]
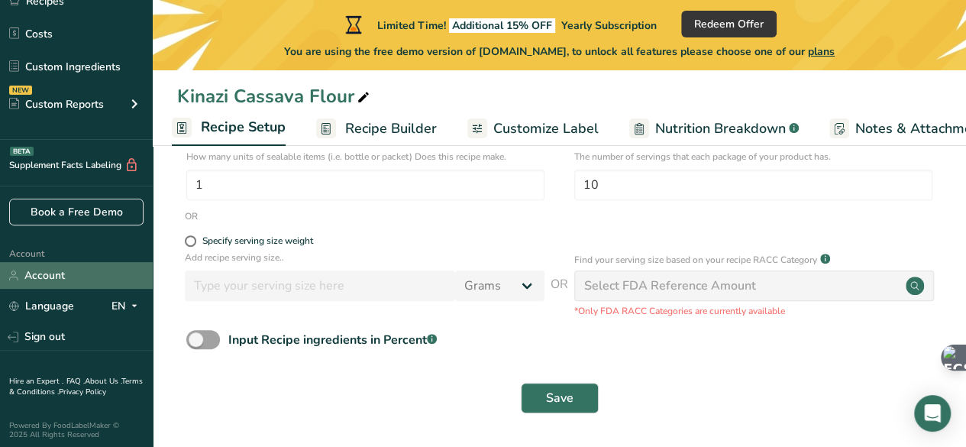
click at [42, 278] on link "Account" at bounding box center [76, 275] width 153 height 27
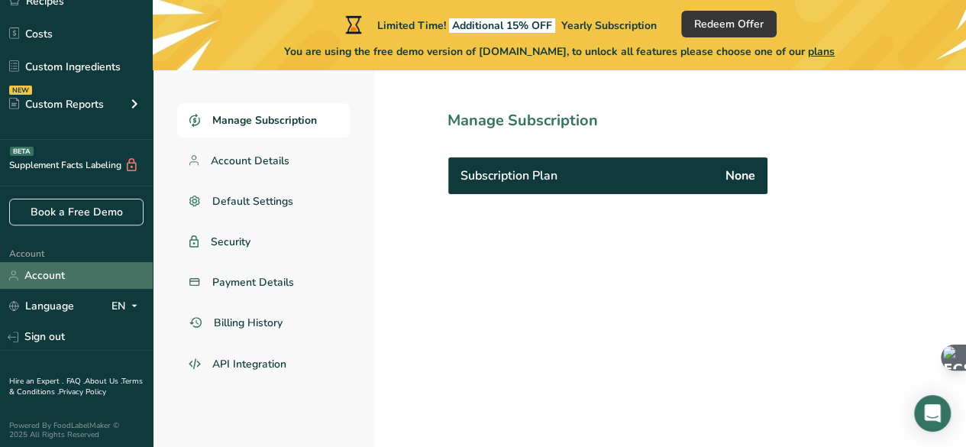
scroll to position [70, 0]
click at [281, 155] on span "Account Details" at bounding box center [250, 161] width 79 height 16
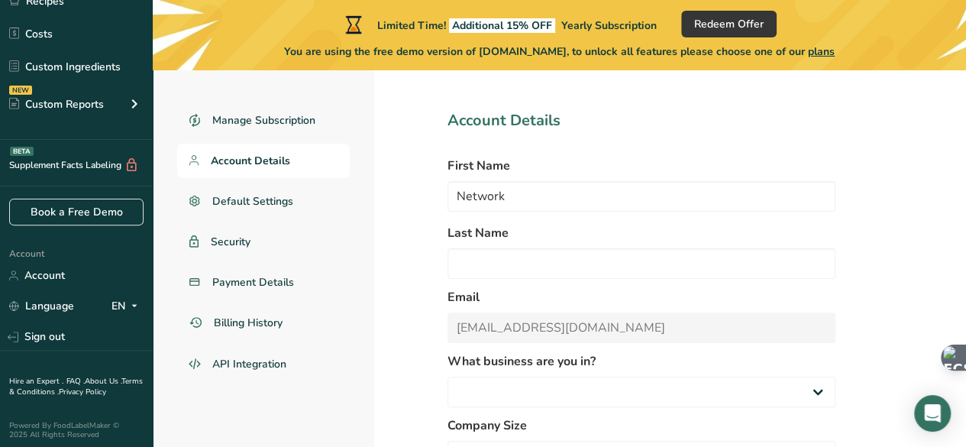
select select
select select "6"
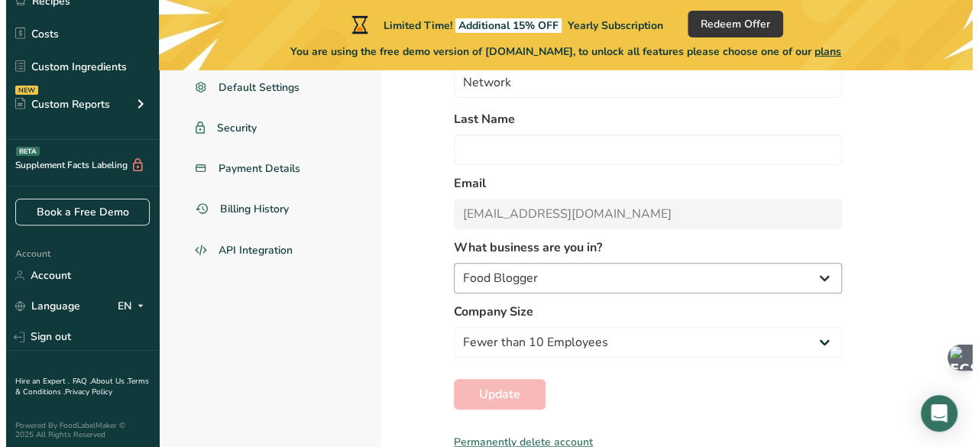
scroll to position [186, 0]
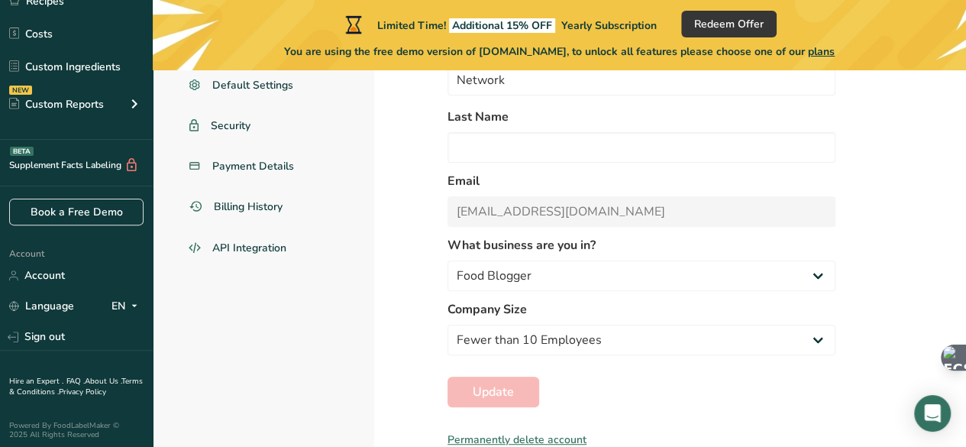
click at [558, 437] on div "Permanently delete account" at bounding box center [642, 440] width 388 height 16
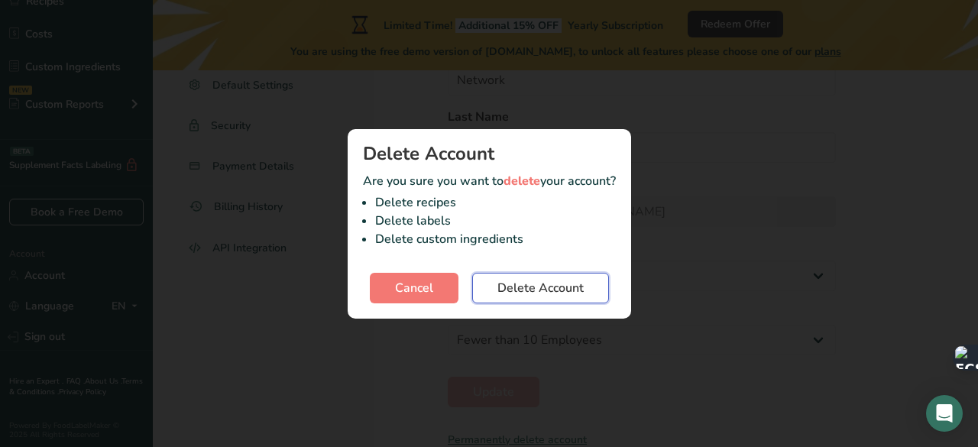
click at [522, 283] on span "Delete Account" at bounding box center [540, 288] width 86 height 18
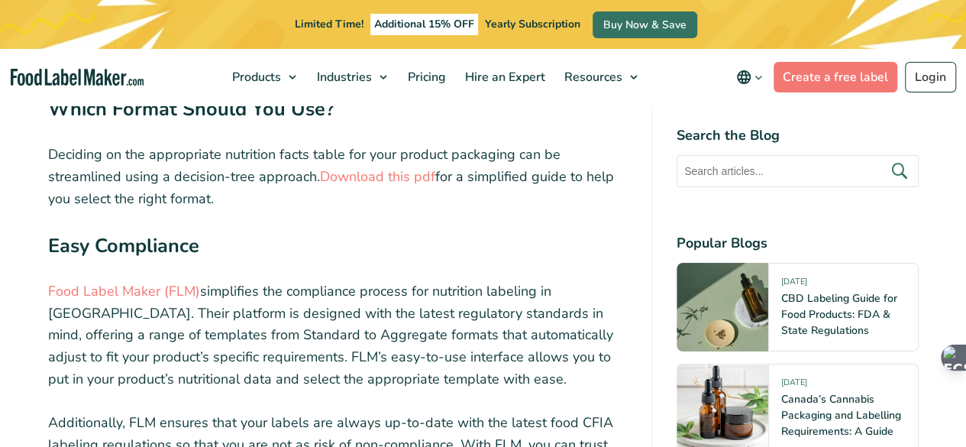
scroll to position [5652, 0]
